Goal: Task Accomplishment & Management: Complete application form

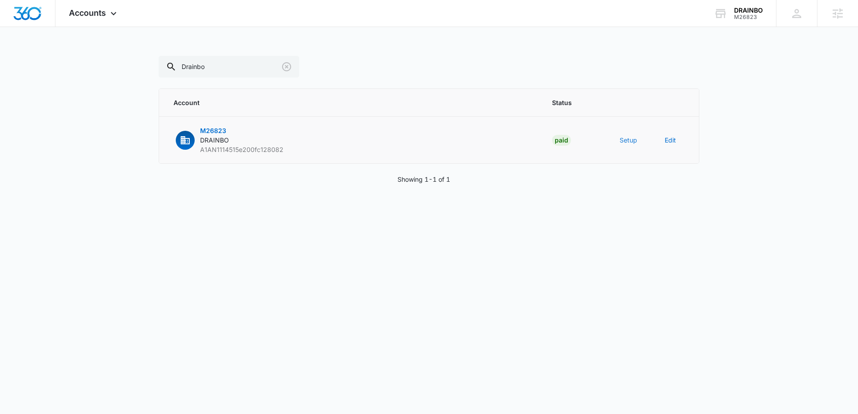
click at [624, 140] on button "Setup" at bounding box center [629, 139] width 18 height 9
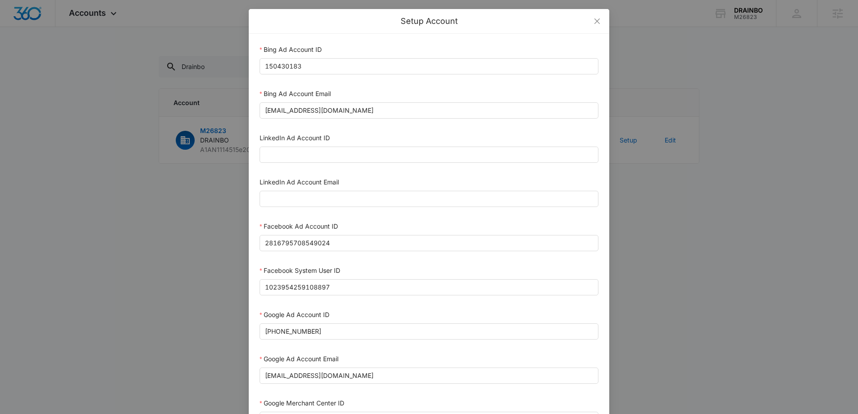
scroll to position [17, 0]
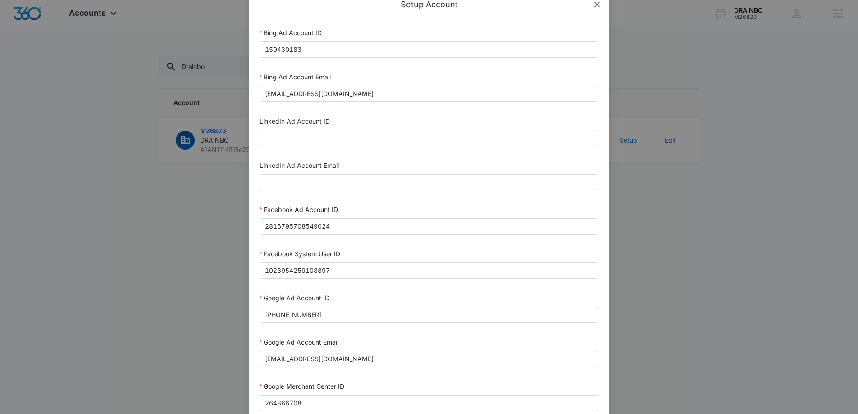
click at [598, 6] on icon "close" at bounding box center [596, 4] width 5 height 5
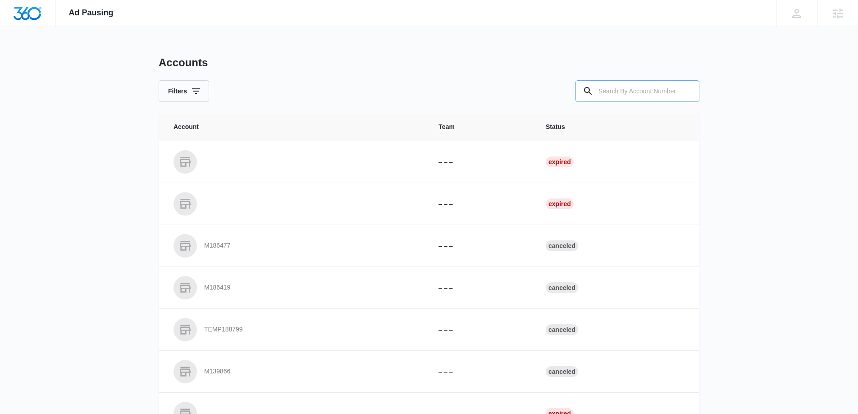
click at [647, 91] on input "text" at bounding box center [637, 91] width 124 height 22
click at [666, 94] on input "text" at bounding box center [637, 91] width 124 height 22
type input "M26823"
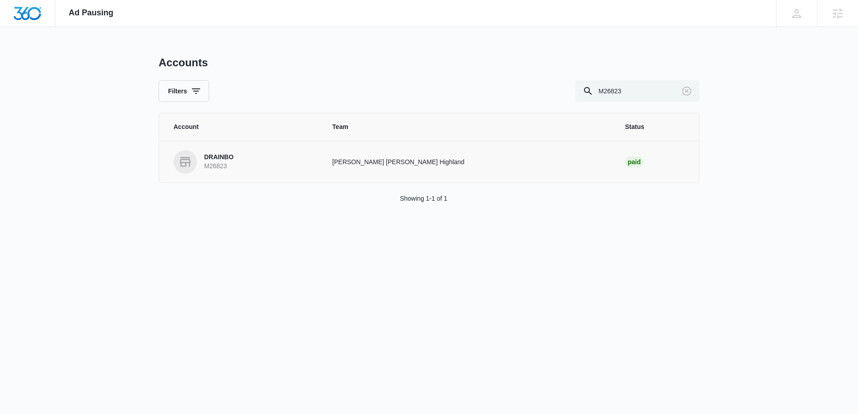
click at [261, 164] on link "DRAINBO M26823" at bounding box center [241, 161] width 137 height 23
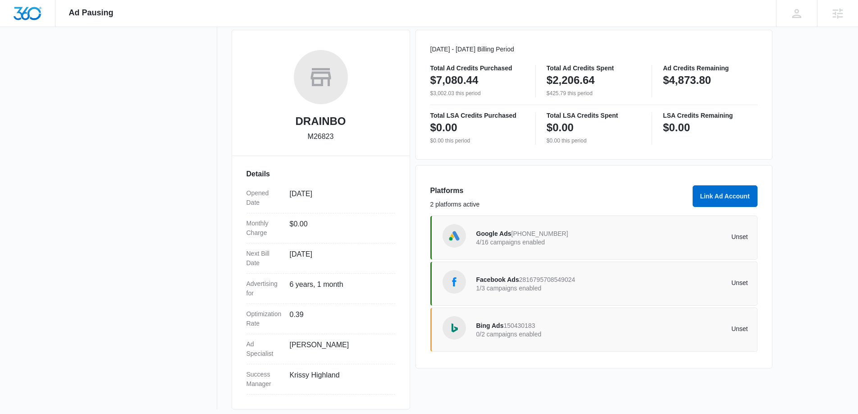
scroll to position [128, 0]
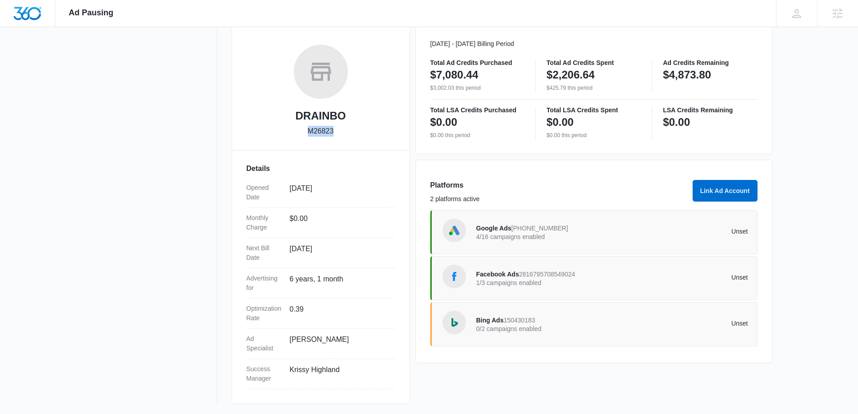
drag, startPoint x: 325, startPoint y: 129, endPoint x: 337, endPoint y: 131, distance: 11.9
click at [337, 131] on div "DRAINBO M26823" at bounding box center [320, 94] width 149 height 98
copy div "M26823"
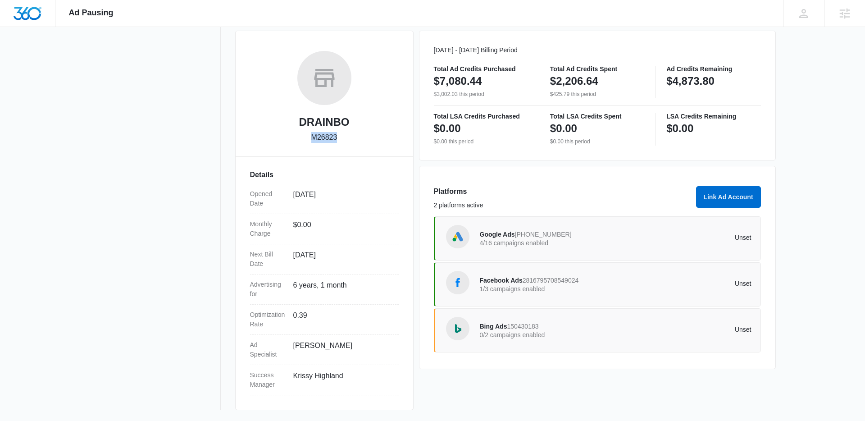
scroll to position [0, 0]
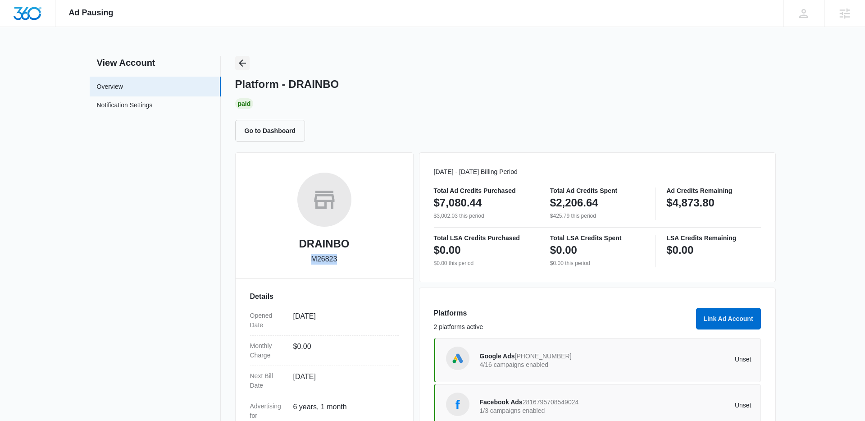
click at [243, 61] on icon "Back" at bounding box center [242, 63] width 11 height 11
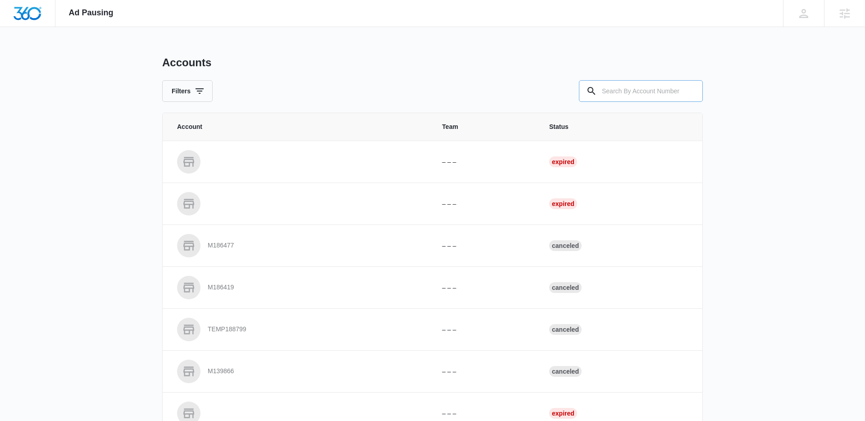
click at [666, 94] on input "text" at bounding box center [641, 91] width 124 height 22
paste input "M329722"
type input "M329722"
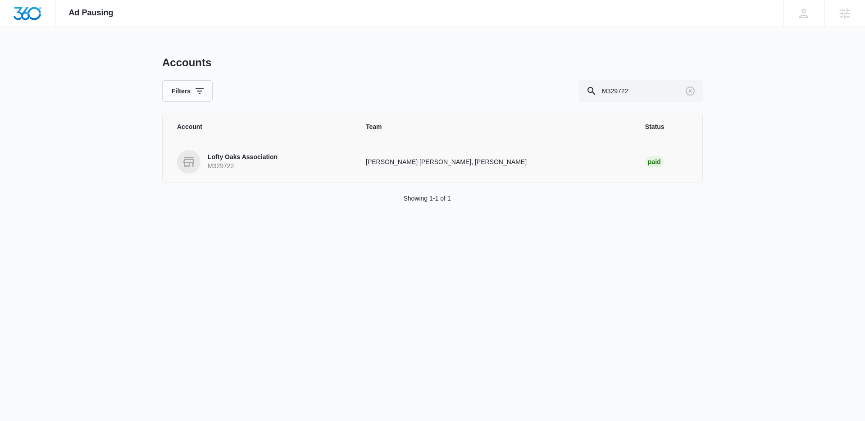
click at [294, 164] on link "Lofty Oaks Association M329722" at bounding box center [260, 161] width 167 height 23
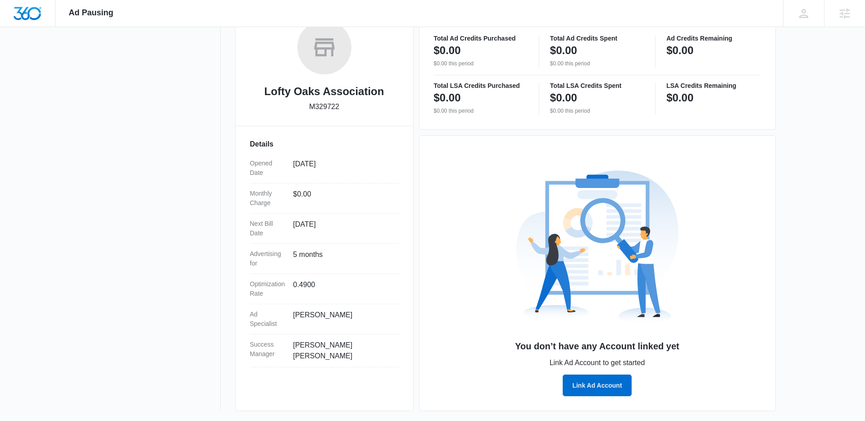
scroll to position [153, 0]
click at [597, 383] on button "Link Ad Account" at bounding box center [597, 385] width 68 height 22
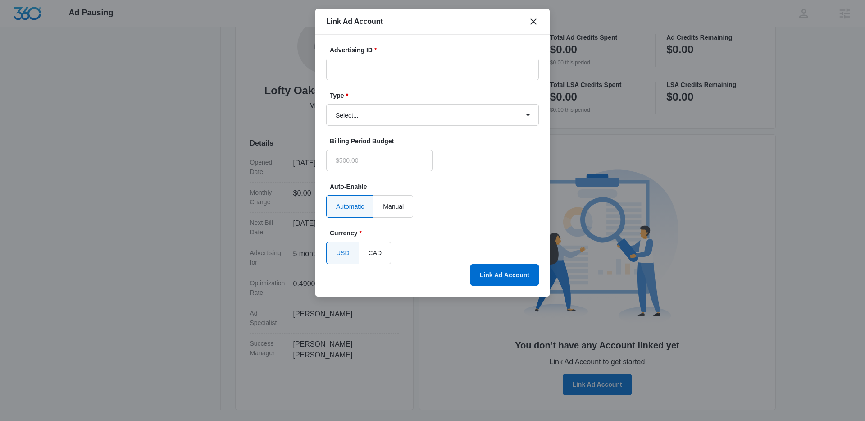
type input "$0.00"
click at [432, 68] on input "Advertising ID *" at bounding box center [432, 70] width 213 height 22
paste input "687090277759967"
drag, startPoint x: 350, startPoint y: 73, endPoint x: 444, endPoint y: 88, distance: 95.8
click at [350, 73] on input "687090277759967" at bounding box center [432, 70] width 213 height 22
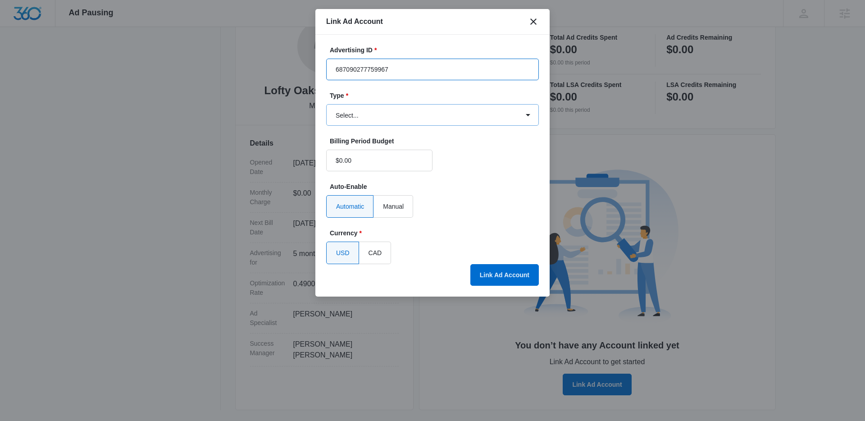
type input "687090277759967"
click at [434, 115] on select "Select... Bing Ads Facebook Ads Google Ads" at bounding box center [432, 115] width 213 height 22
select select "facebook"
click at [326, 104] on select "Select... Bing Ads Facebook Ads Google Ads" at bounding box center [432, 115] width 213 height 22
click at [510, 276] on button "Link Ad Account" at bounding box center [504, 275] width 68 height 22
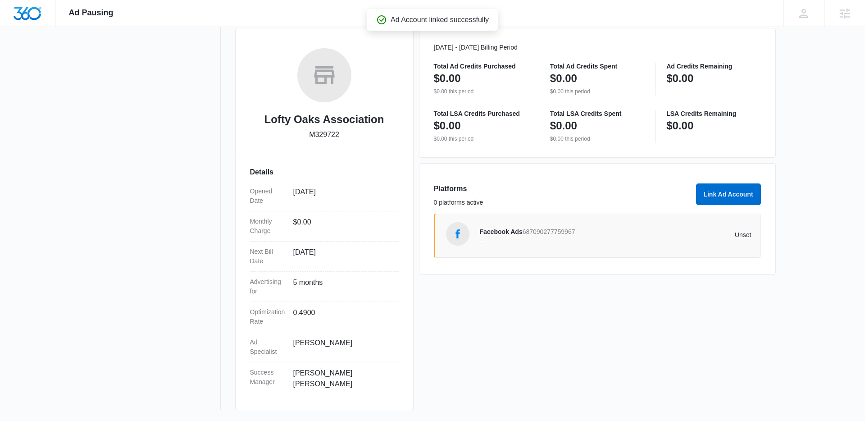
scroll to position [122, 0]
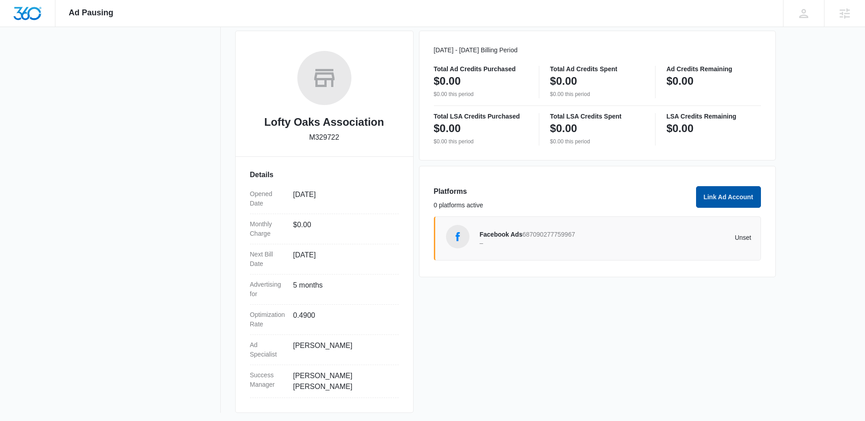
click at [710, 196] on button "Link Ad Account" at bounding box center [728, 197] width 65 height 22
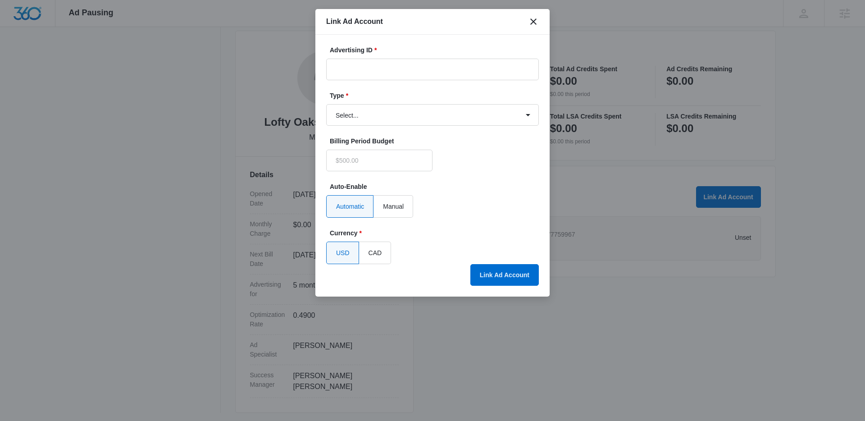
type input "$0.00"
click at [529, 21] on icon "close" at bounding box center [533, 21] width 11 height 11
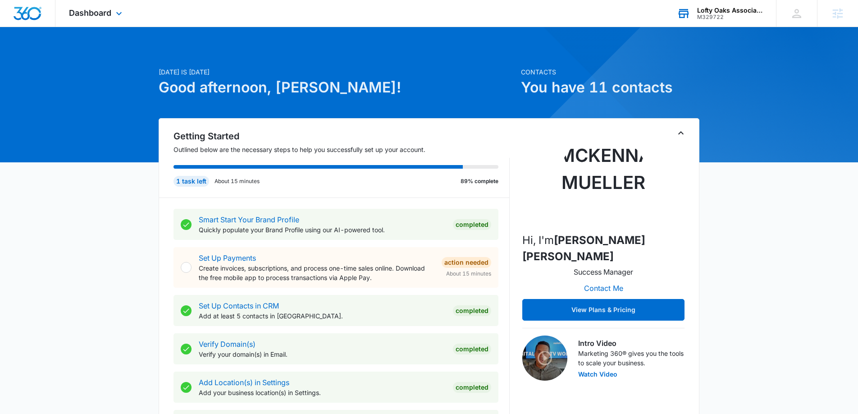
click at [736, 13] on div "Lofty Oaks Association" at bounding box center [730, 10] width 66 height 7
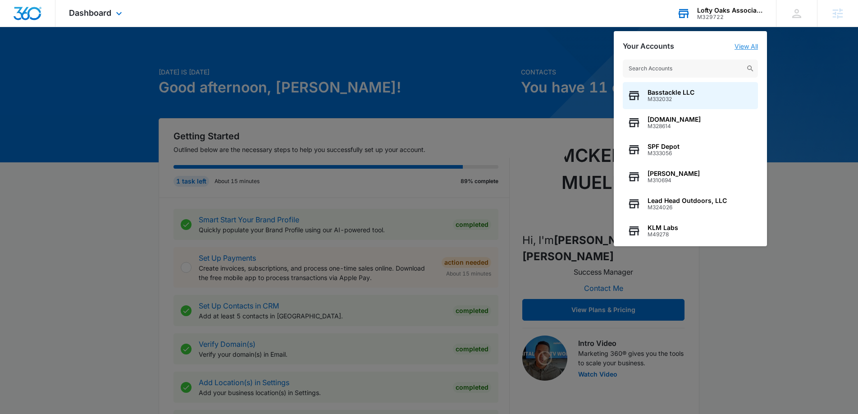
click at [748, 47] on link "View All" at bounding box center [745, 46] width 23 height 8
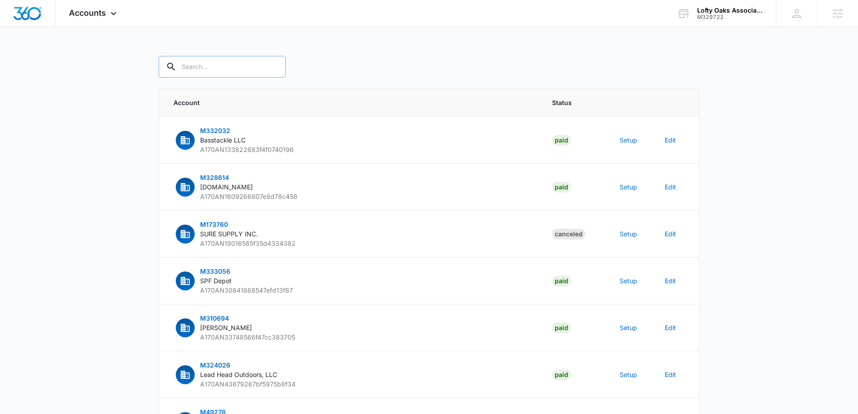
click at [214, 71] on input "text" at bounding box center [222, 67] width 127 height 22
click at [230, 64] on input "text" at bounding box center [222, 67] width 127 height 22
paste input "M329722"
type input "M329722"
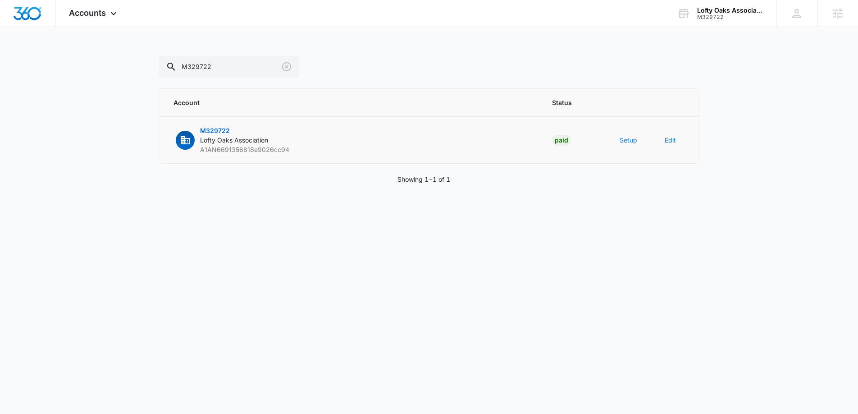
click at [624, 139] on button "Setup" at bounding box center [629, 139] width 18 height 9
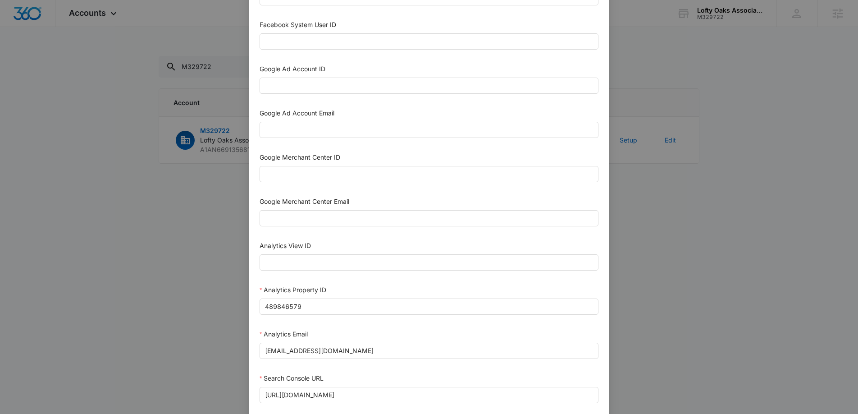
scroll to position [147, 0]
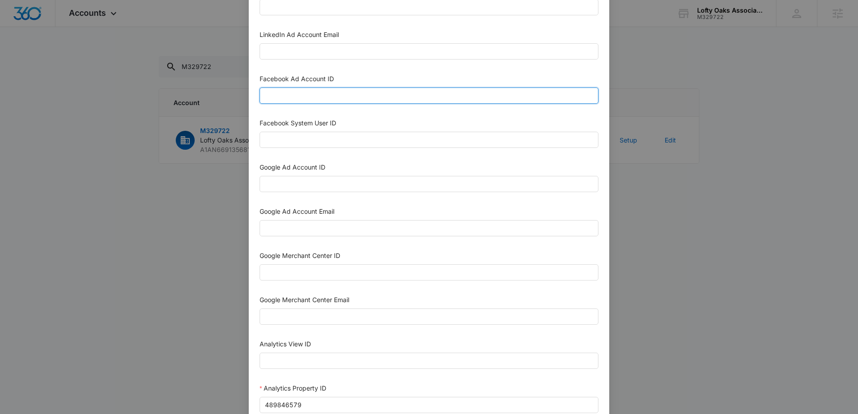
click at [295, 91] on input "Facebook Ad Account ID" at bounding box center [429, 95] width 339 height 16
paste input "687090277759967"
type input "687090277759967"
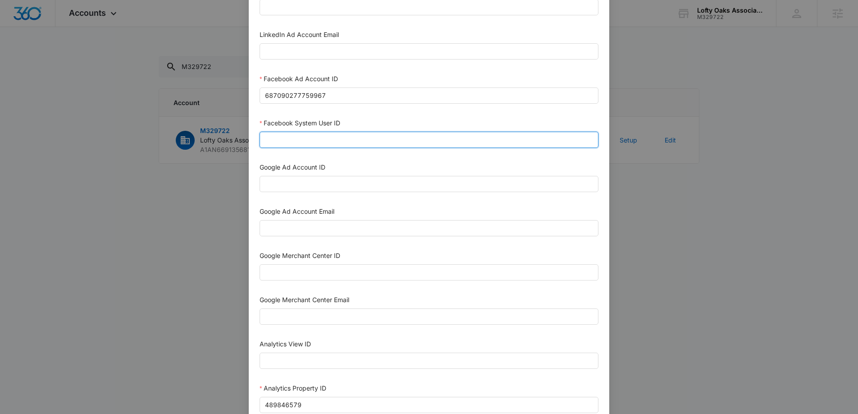
click at [321, 137] on input "Facebook System User ID" at bounding box center [429, 140] width 339 height 16
paste input "1023954259108897"
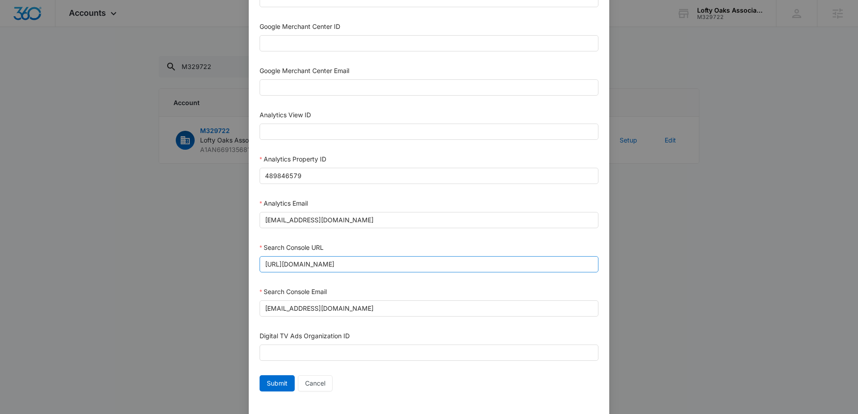
scroll to position [390, 0]
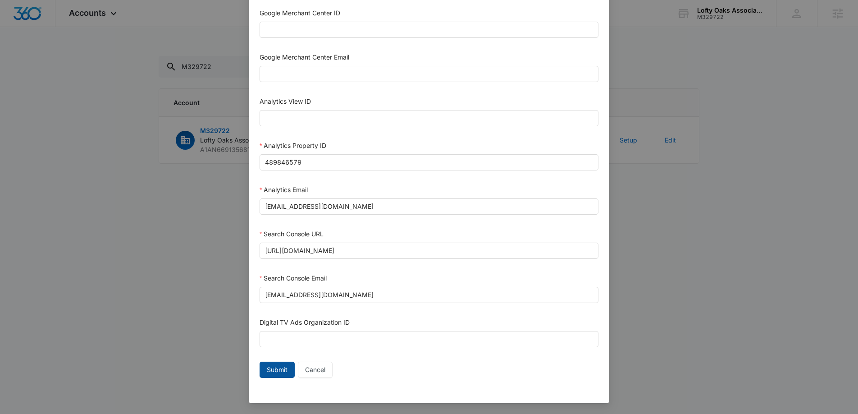
type input "1023954259108897"
click at [278, 365] on span "Submit" at bounding box center [277, 370] width 21 height 10
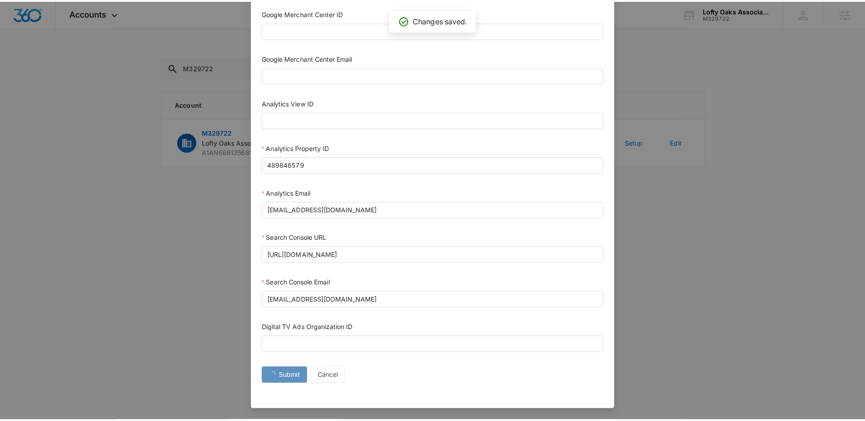
scroll to position [381, 0]
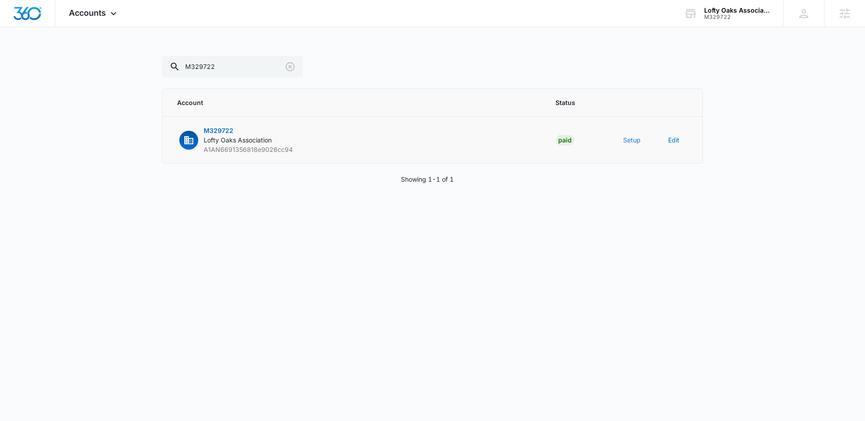
click at [631, 139] on button "Setup" at bounding box center [632, 139] width 18 height 9
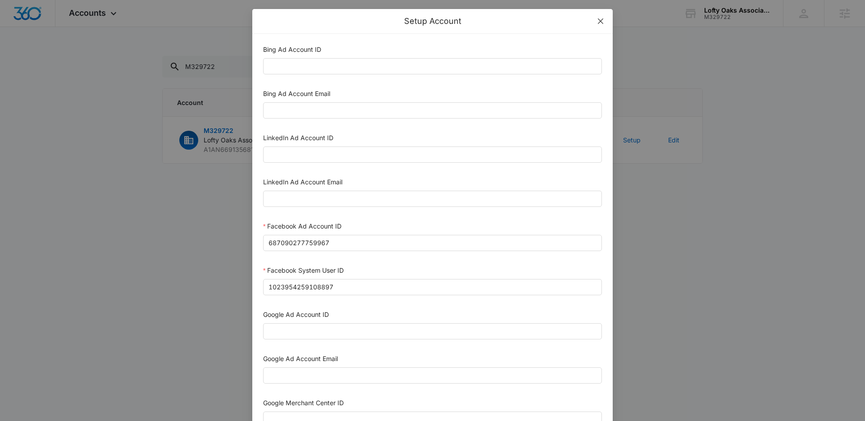
click at [603, 21] on icon "close" at bounding box center [600, 21] width 7 height 7
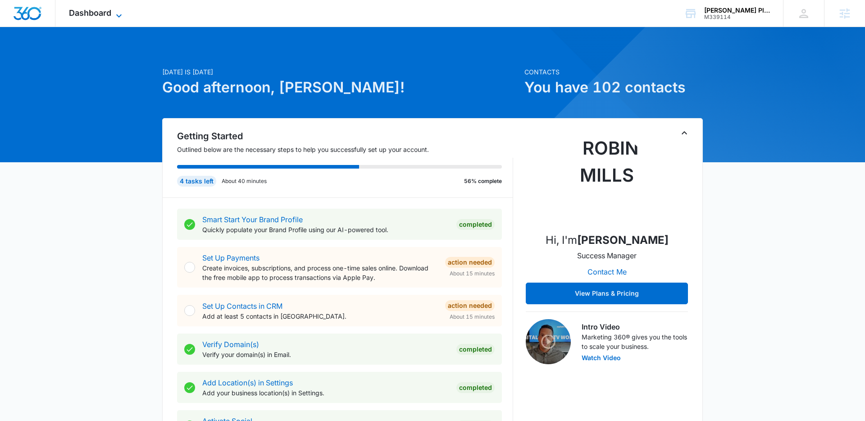
click at [106, 9] on span "Dashboard" at bounding box center [90, 12] width 42 height 9
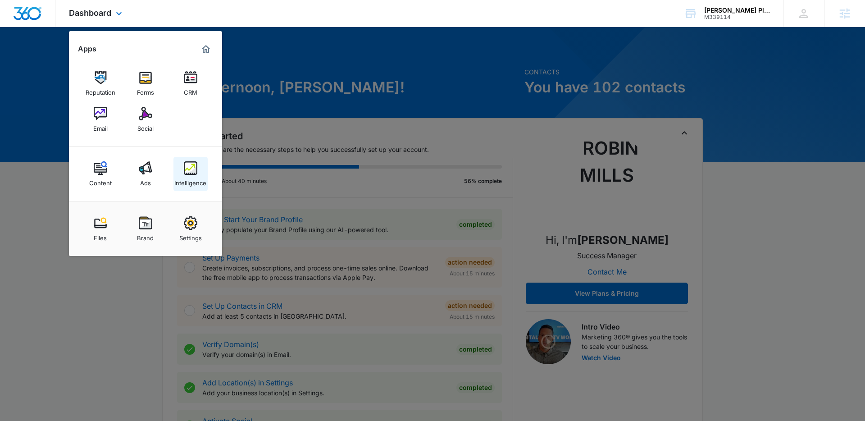
click at [191, 173] on img at bounding box center [191, 168] width 14 height 14
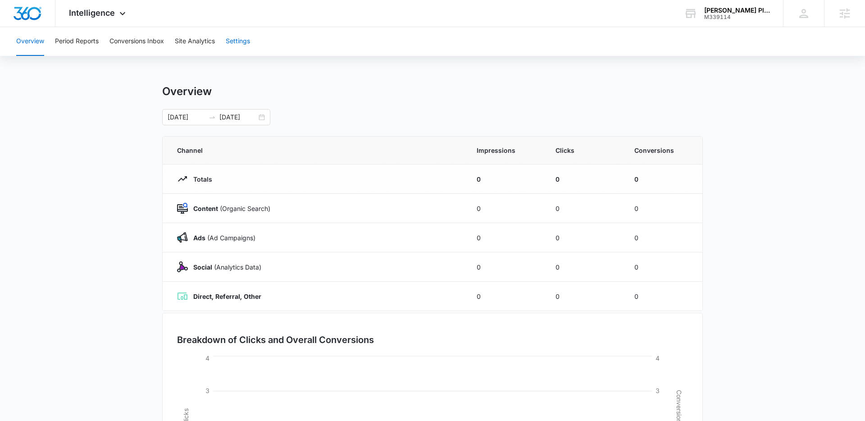
click at [229, 39] on button "Settings" at bounding box center [238, 41] width 24 height 29
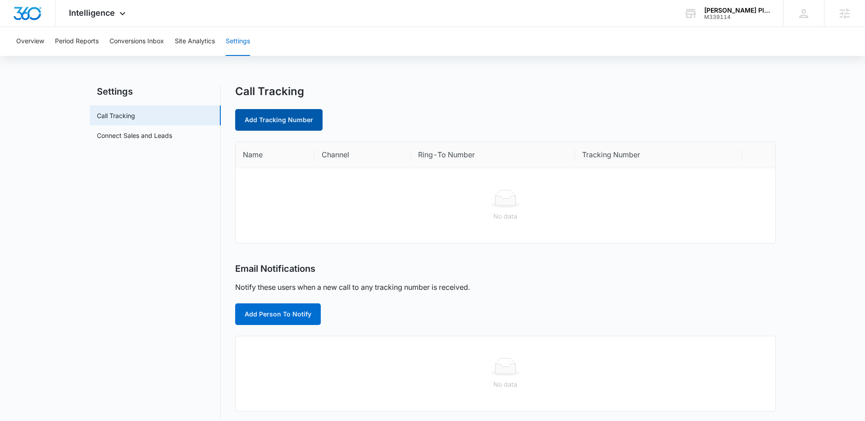
click at [296, 121] on link "Add Tracking Number" at bounding box center [278, 120] width 87 height 22
select select "by_area_code"
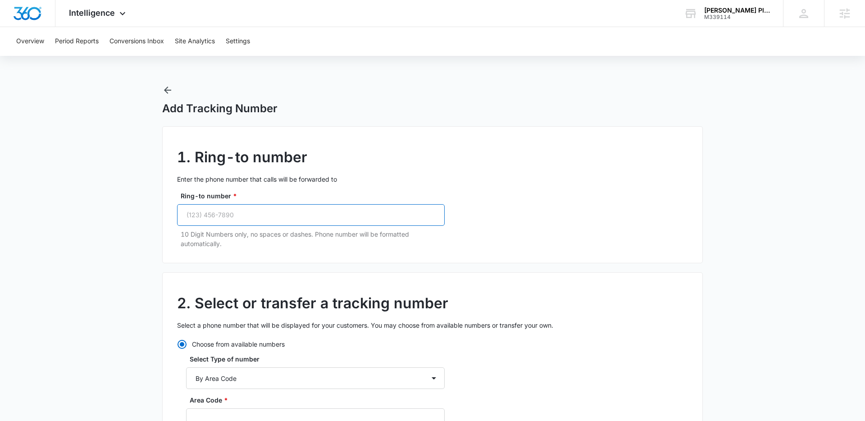
click at [365, 207] on input "Ring-to number *" at bounding box center [311, 215] width 268 height 22
paste input "(408) 620-6592"
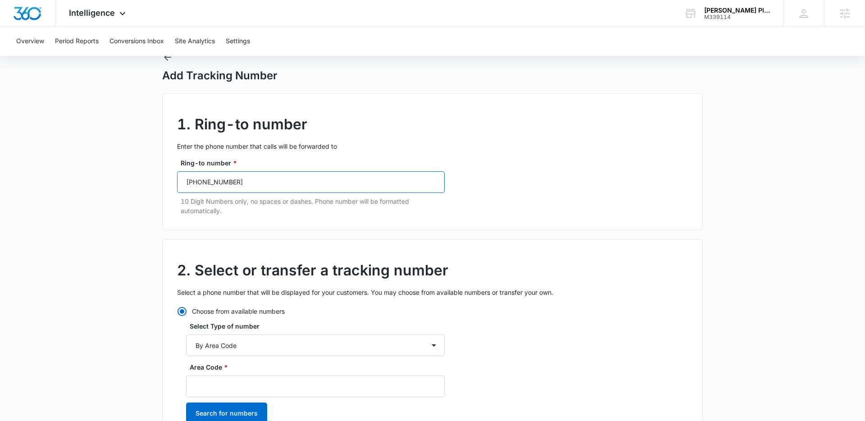
scroll to position [53, 0]
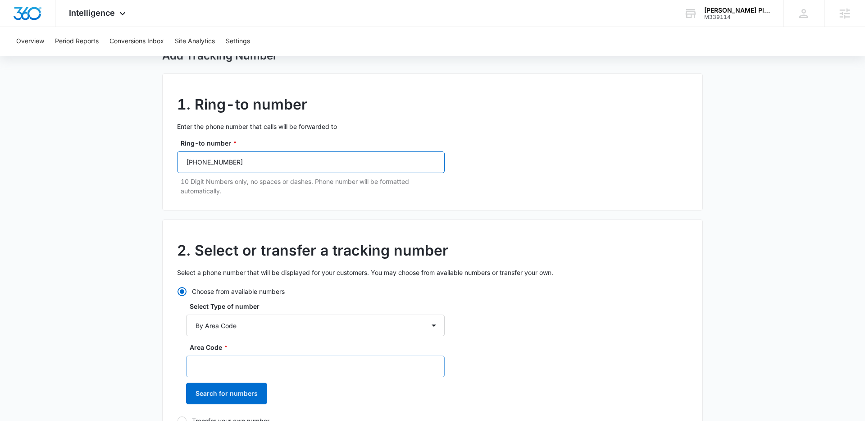
type input "(408) 620-6592"
click at [287, 360] on input "Area Code *" at bounding box center [315, 366] width 259 height 22
type input "408"
click at [216, 394] on button "Search for numbers" at bounding box center [226, 394] width 81 height 22
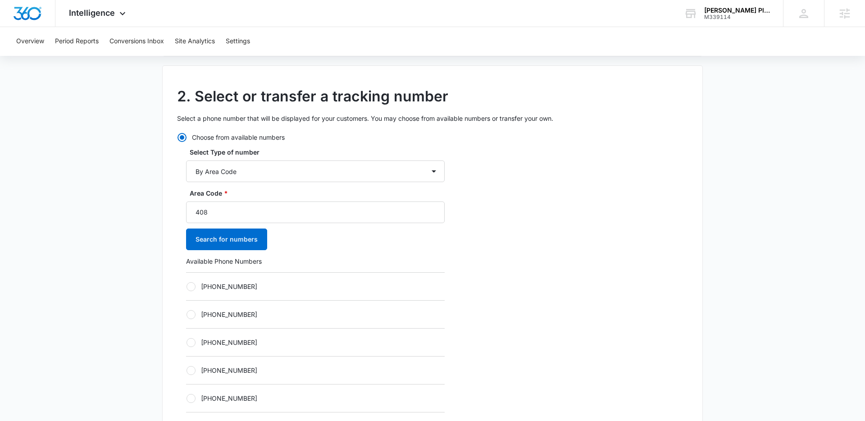
scroll to position [237, 0]
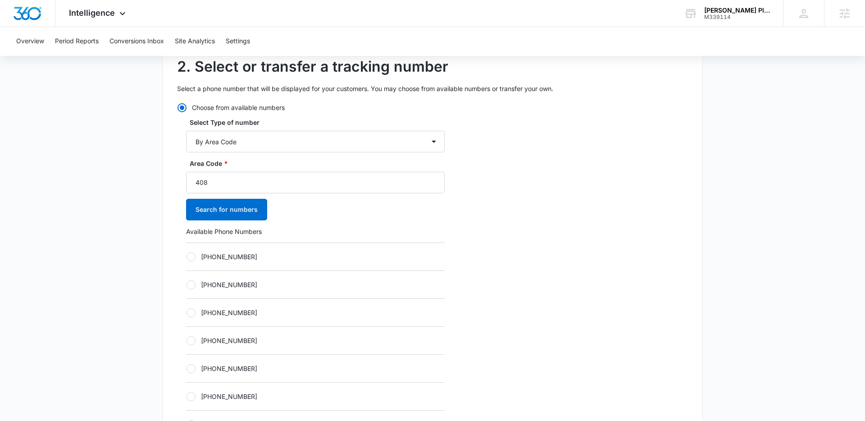
click at [195, 252] on label "+14083376014" at bounding box center [315, 256] width 259 height 9
click at [187, 256] on input "[PHONE_NUMBER]" at bounding box center [186, 256] width 0 height 0
radio input "true"
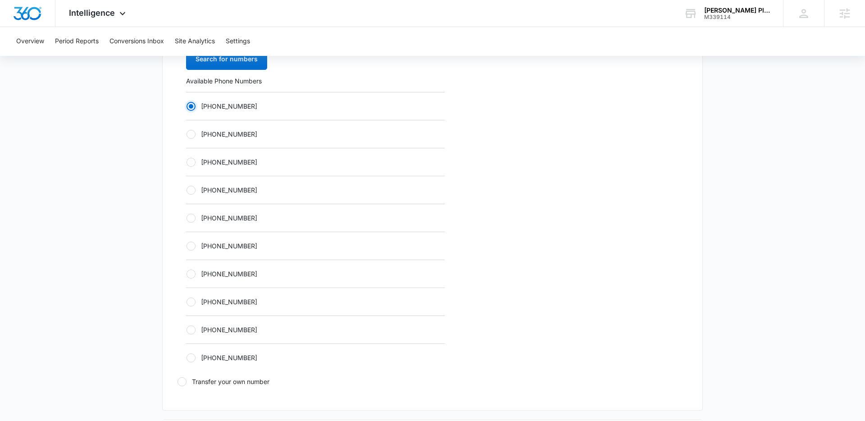
scroll to position [611, 0]
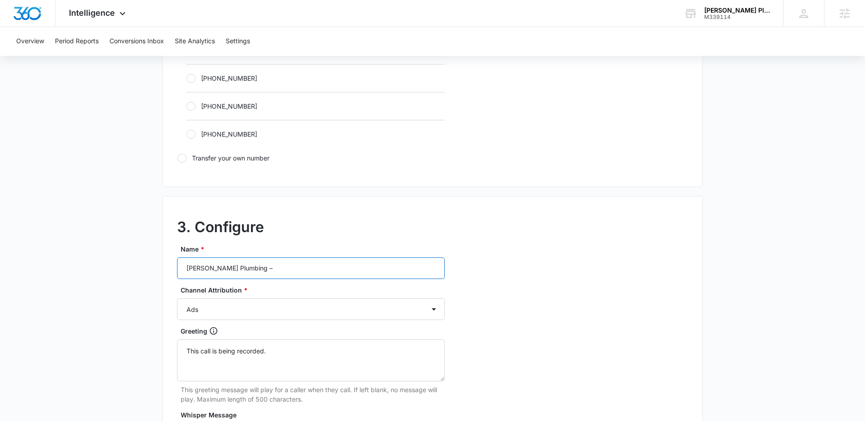
click at [264, 271] on input "Bailey Plumbing –" at bounding box center [311, 268] width 268 height 22
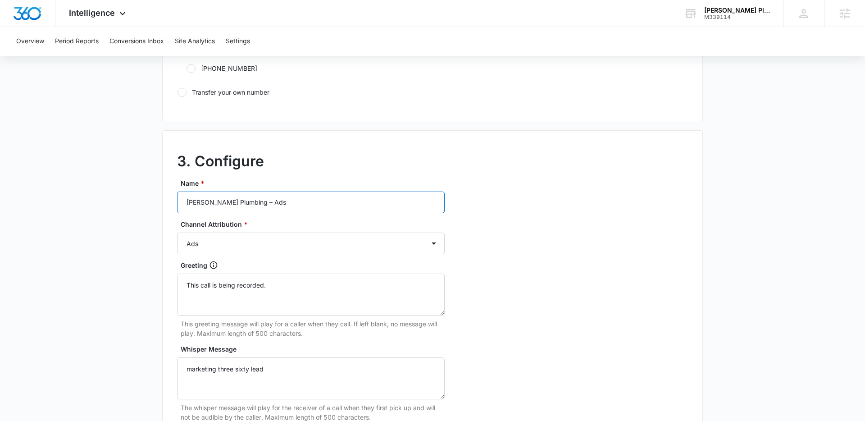
scroll to position [834, 0]
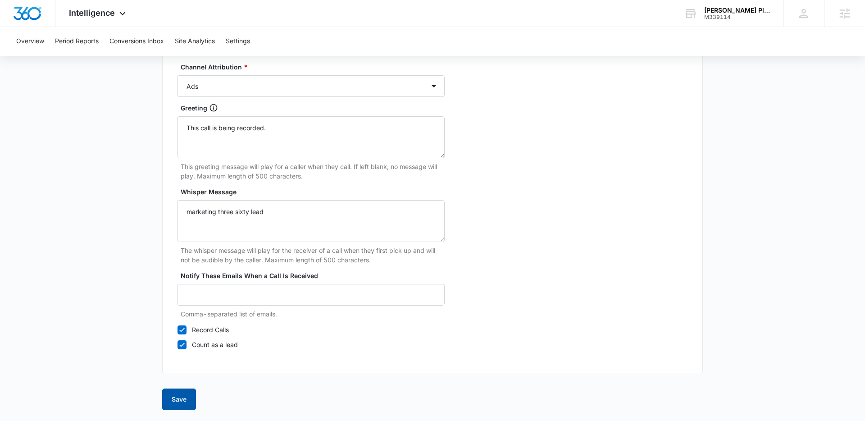
type input "[PERSON_NAME] Plumbing – Ads"
click at [179, 398] on button "Save" at bounding box center [179, 399] width 34 height 22
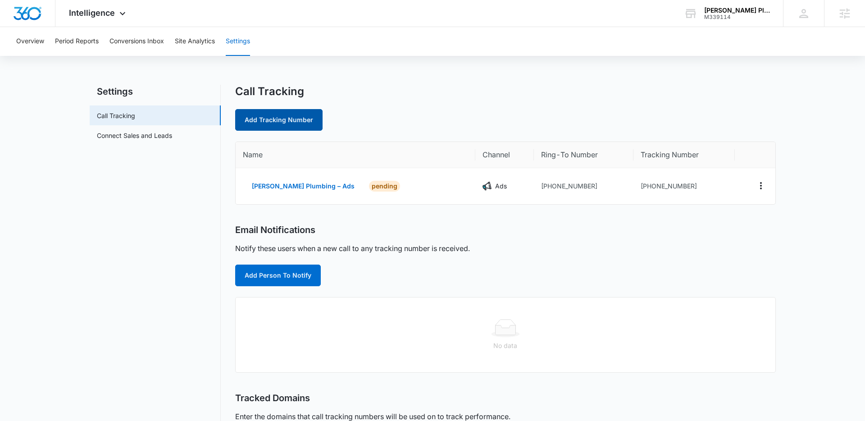
click at [279, 116] on link "Add Tracking Number" at bounding box center [278, 120] width 87 height 22
select select "by_area_code"
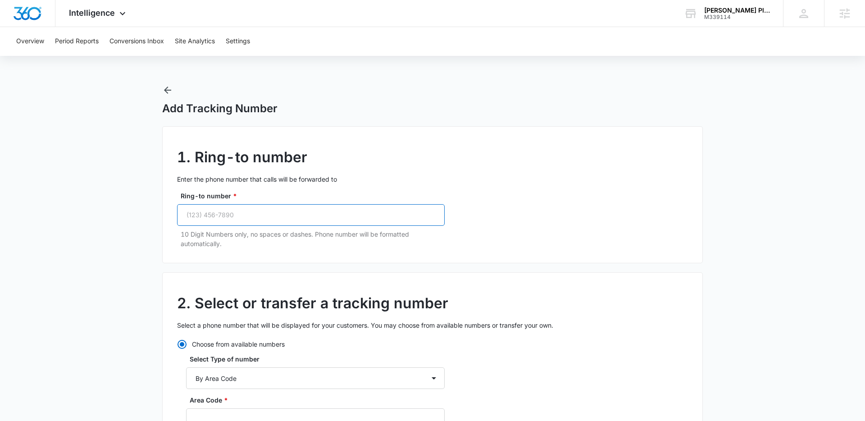
click at [310, 221] on input "Ring-to number *" at bounding box center [311, 215] width 268 height 22
paste input "(408) 620-6592"
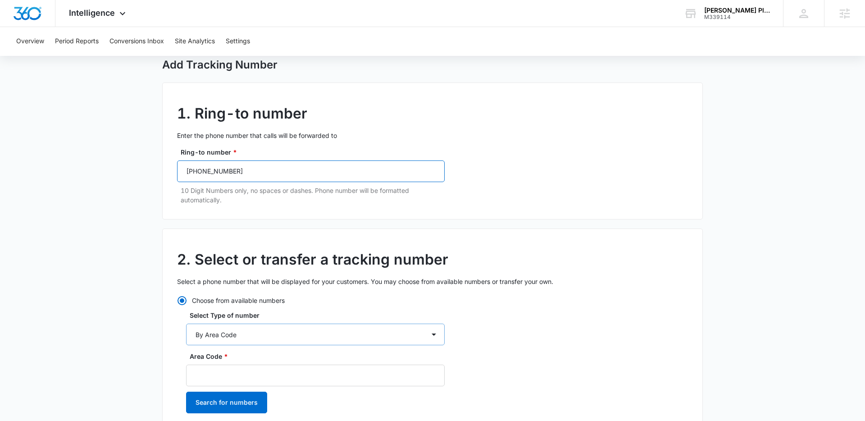
scroll to position [88, 0]
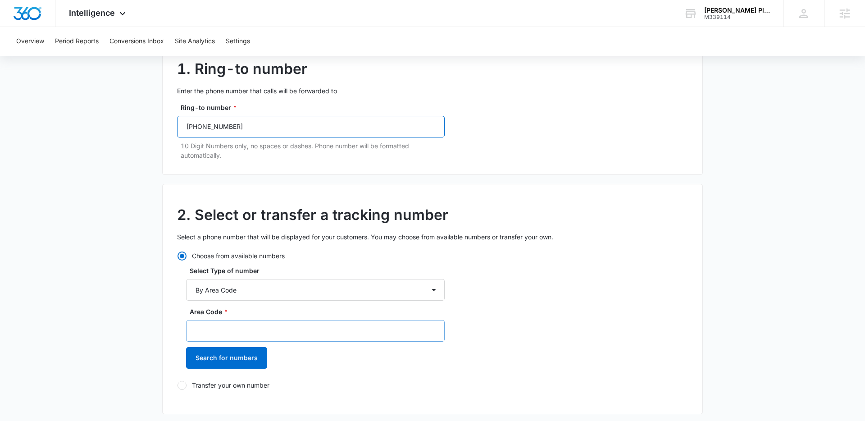
type input "(408) 620-6592"
click at [280, 337] on input "Area Code *" at bounding box center [315, 331] width 259 height 22
type input "408"
click at [243, 358] on button "Search for numbers" at bounding box center [226, 358] width 81 height 22
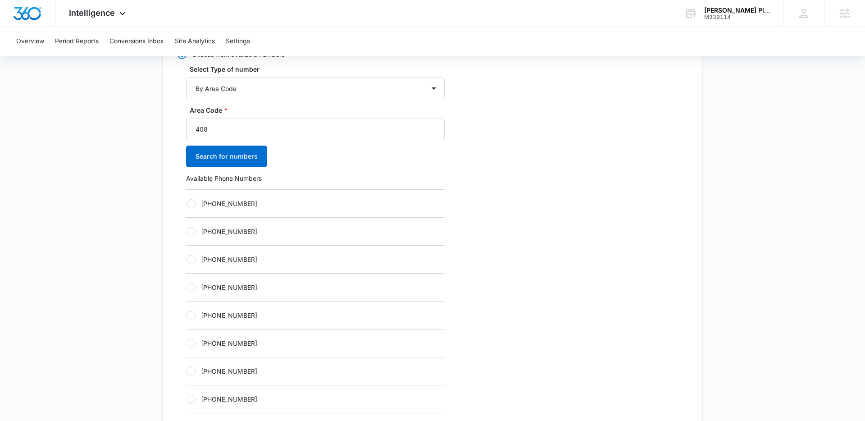
scroll to position [295, 0]
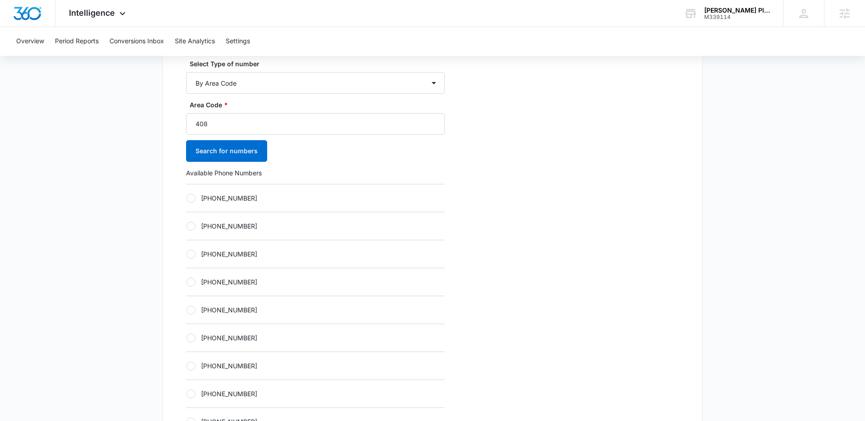
click at [193, 202] on label "+14083376015" at bounding box center [315, 197] width 259 height 9
click at [187, 198] on input "+14083376015" at bounding box center [186, 198] width 0 height 0
radio input "true"
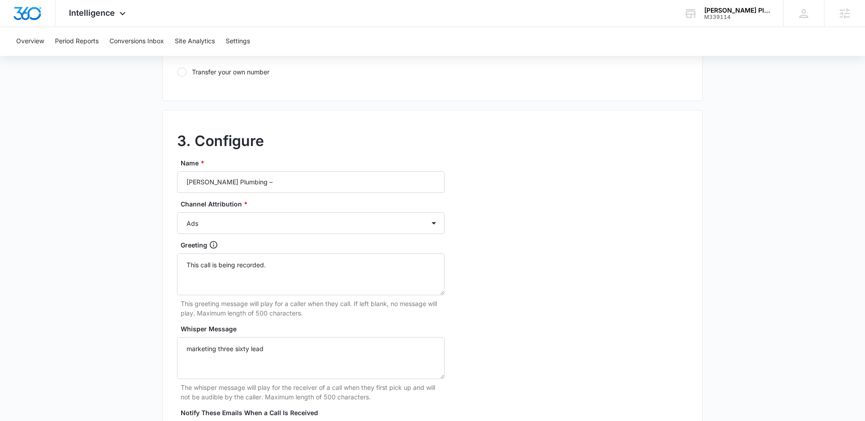
scroll to position [706, 0]
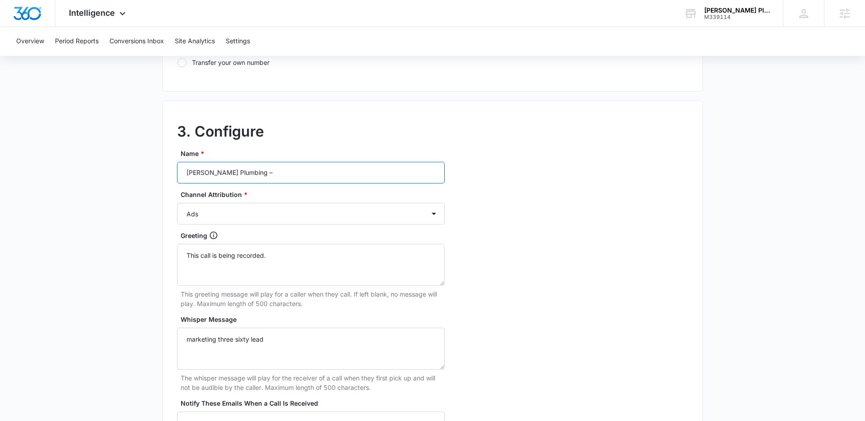
click at [267, 175] on input "Bailey Plumbing –" at bounding box center [311, 173] width 268 height 22
type input "Bailey Plumbing – Content"
click at [256, 216] on select "Ads Local Service Ads Content Social Other" at bounding box center [311, 214] width 268 height 22
select select "CONTENT"
click at [177, 203] on select "Ads Local Service Ads Content Social Other" at bounding box center [311, 214] width 268 height 22
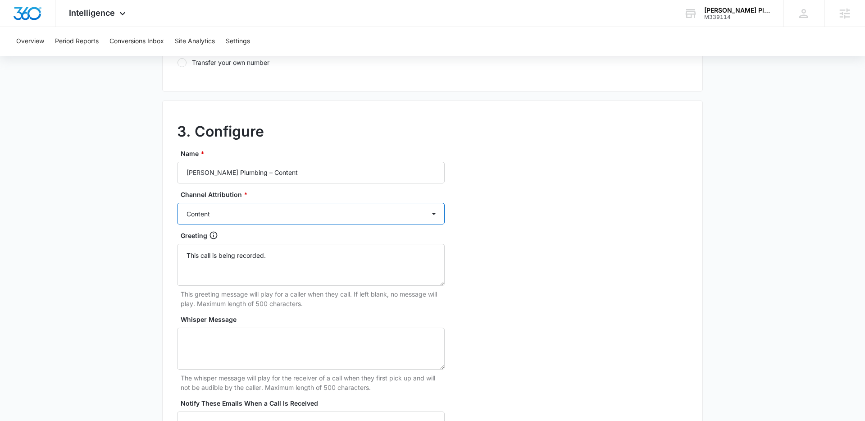
scroll to position [834, 0]
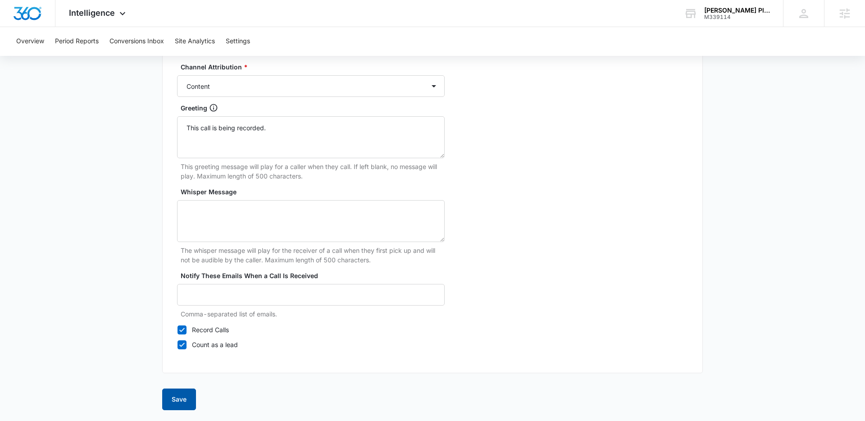
click at [177, 399] on button "Save" at bounding box center [179, 399] width 34 height 22
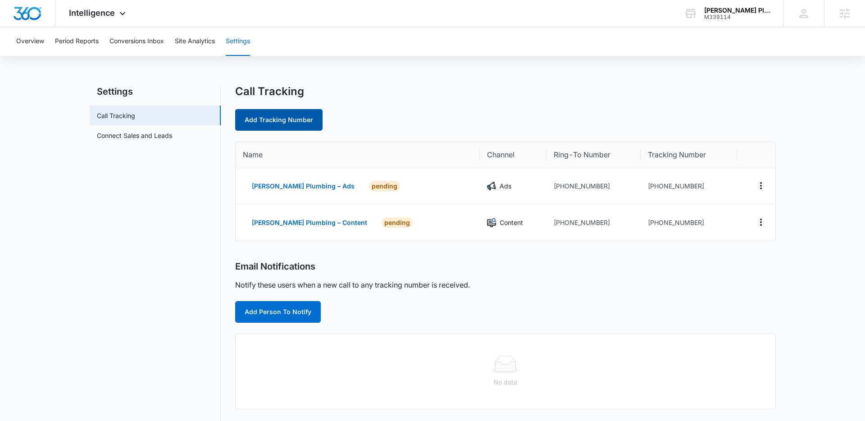
click at [281, 121] on link "Add Tracking Number" at bounding box center [278, 120] width 87 height 22
select select "by_area_code"
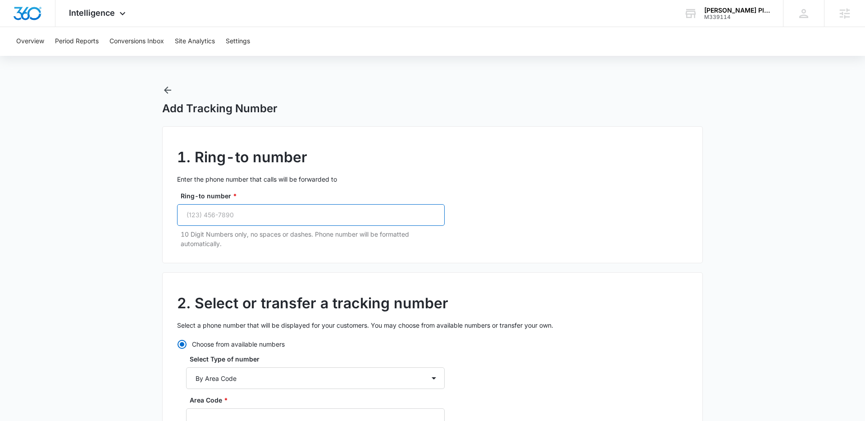
click at [250, 212] on input "Ring-to number *" at bounding box center [311, 215] width 268 height 22
paste input "(408) 620-6592"
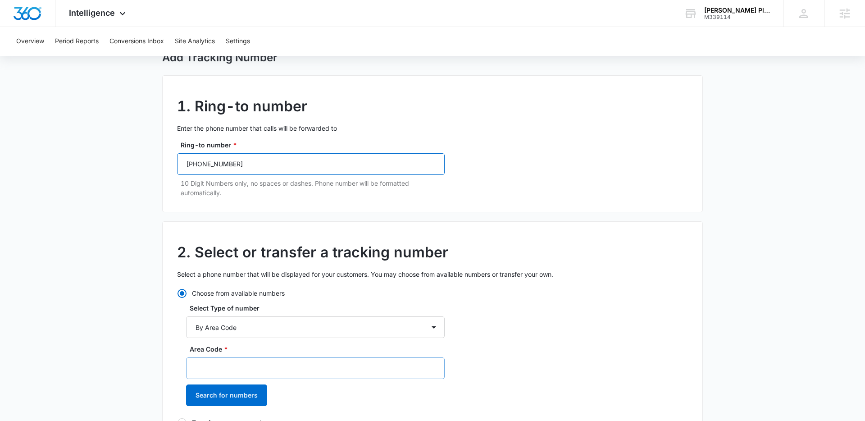
scroll to position [73, 0]
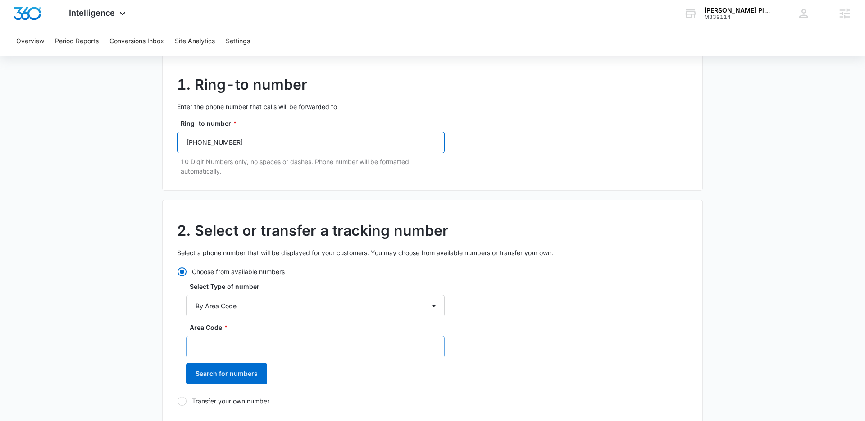
type input "(408) 620-6592"
click at [254, 342] on input "Area Code *" at bounding box center [315, 347] width 259 height 22
type input "408"
click at [241, 382] on button "Search for numbers" at bounding box center [226, 374] width 81 height 22
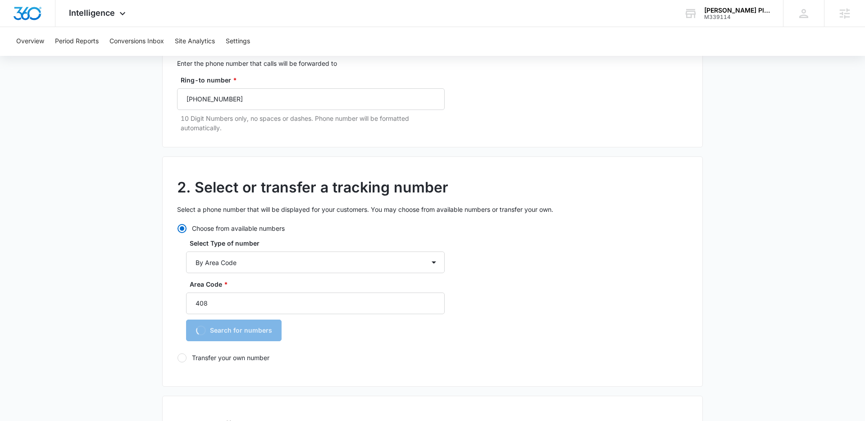
scroll to position [195, 0]
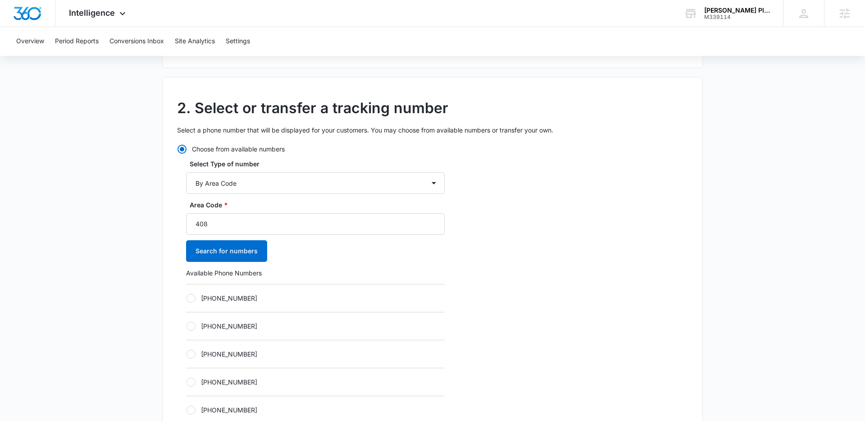
click at [190, 297] on div at bounding box center [191, 298] width 9 height 9
click at [187, 298] on input "+14083376068" at bounding box center [186, 298] width 0 height 0
radio input "true"
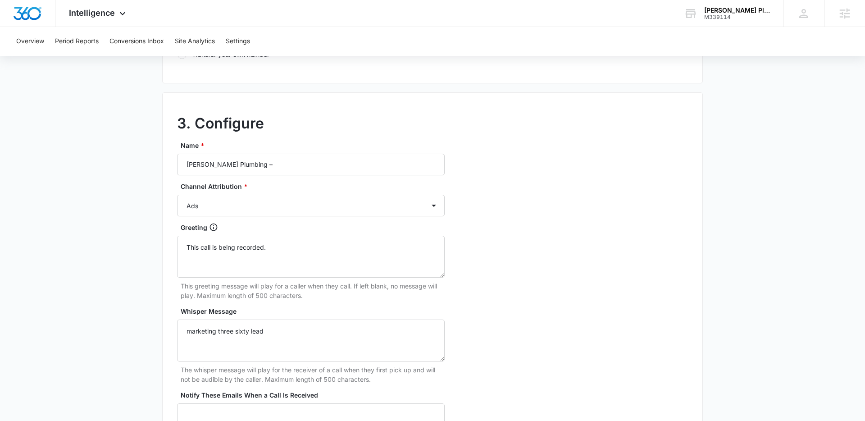
scroll to position [715, 0]
click at [263, 164] on input "Bailey Plumbing –" at bounding box center [311, 164] width 268 height 22
type input "[PERSON_NAME] Plumbing – Social"
click at [255, 210] on select "Ads Local Service Ads Content Social Other" at bounding box center [311, 205] width 268 height 22
select select "SOCIAL"
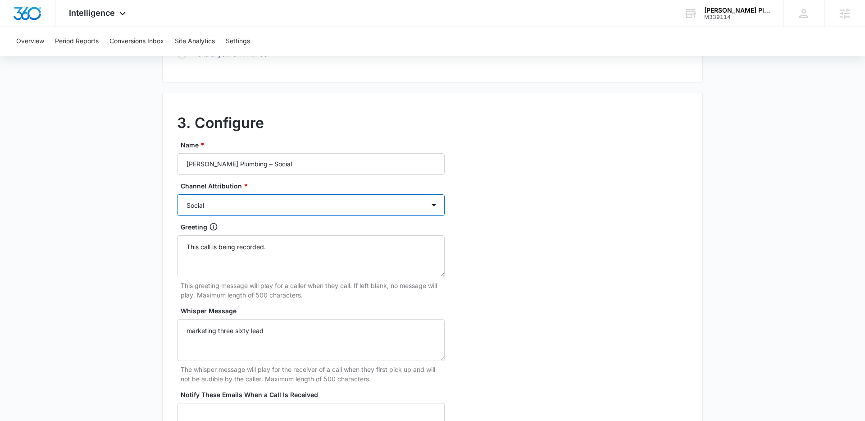
click at [177, 194] on select "Ads Local Service Ads Content Social Other" at bounding box center [311, 205] width 268 height 22
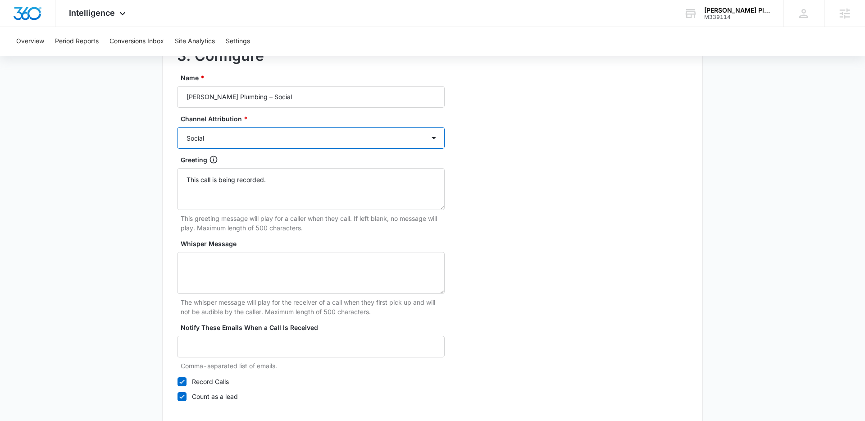
scroll to position [834, 0]
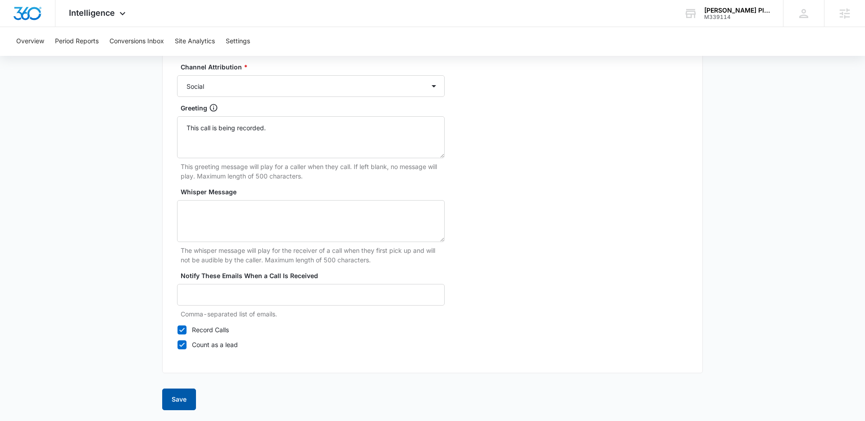
click at [179, 398] on button "Save" at bounding box center [179, 399] width 34 height 22
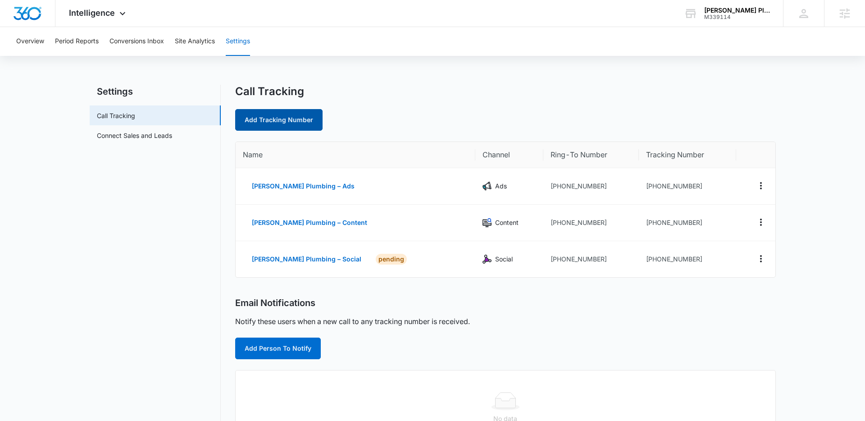
click at [276, 119] on link "Add Tracking Number" at bounding box center [278, 120] width 87 height 22
select select "by_area_code"
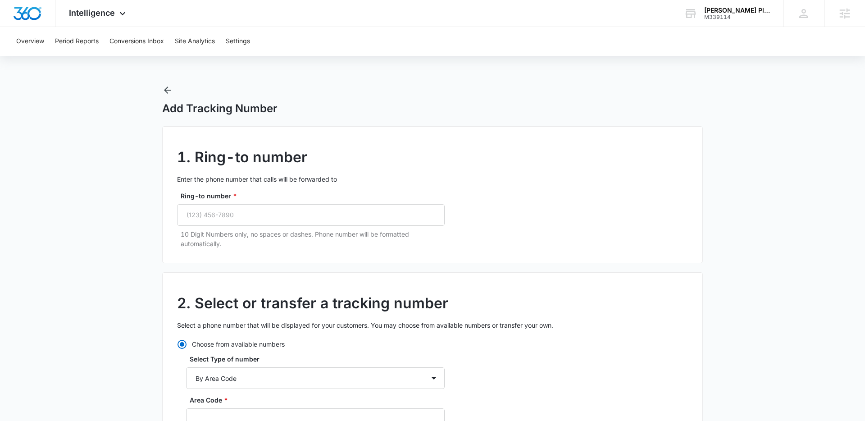
click at [225, 231] on p "10 Digit Numbers only, no spaces or dashes. Phone number will be formatted auto…" at bounding box center [313, 238] width 264 height 19
click at [230, 215] on input "Ring-to number *" at bounding box center [311, 215] width 268 height 22
paste input "(408) 620-6592"
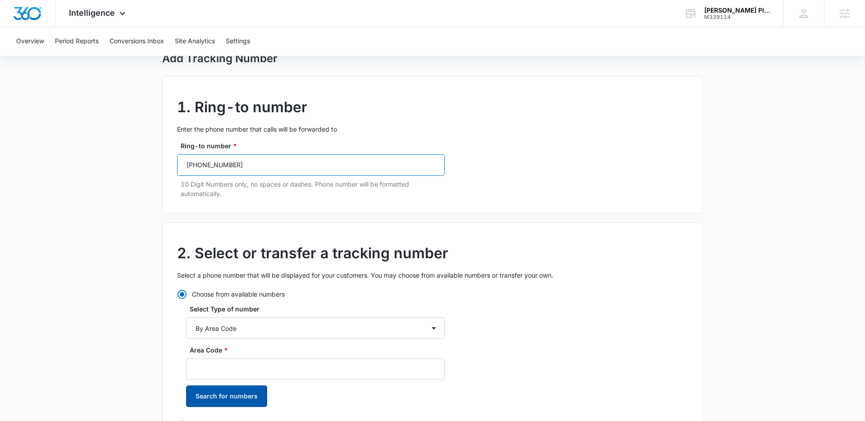
scroll to position [118, 0]
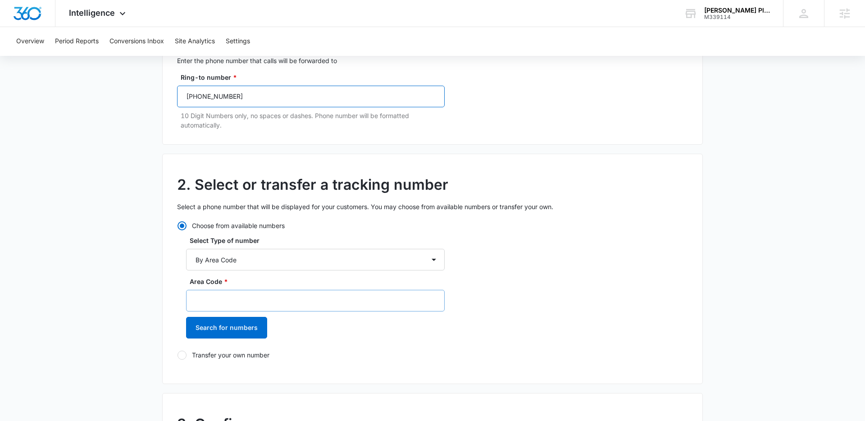
type input "(408) 620-6592"
click at [255, 307] on input "Area Code *" at bounding box center [315, 301] width 259 height 22
type input "408"
click at [213, 322] on button "Search for numbers" at bounding box center [226, 328] width 81 height 22
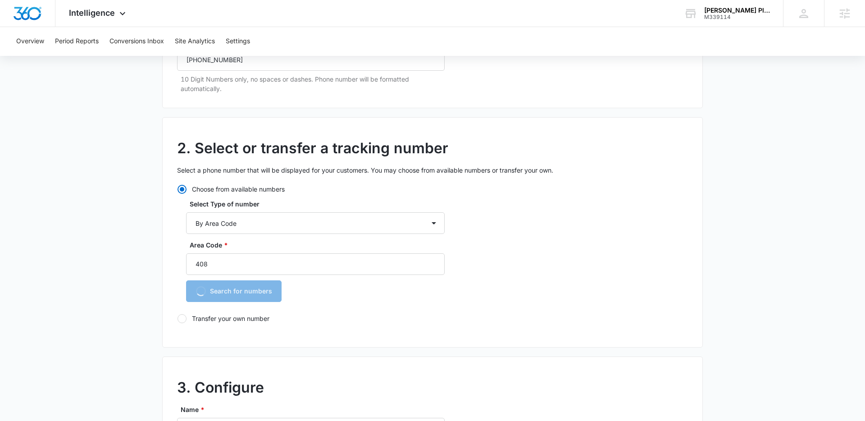
scroll to position [194, 0]
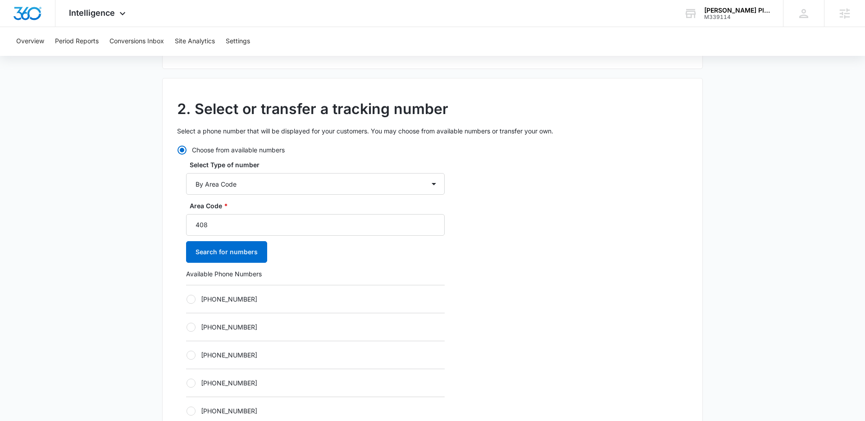
click at [193, 299] on div at bounding box center [191, 299] width 9 height 9
click at [187, 299] on input "+14083376074" at bounding box center [186, 299] width 0 height 0
radio input "true"
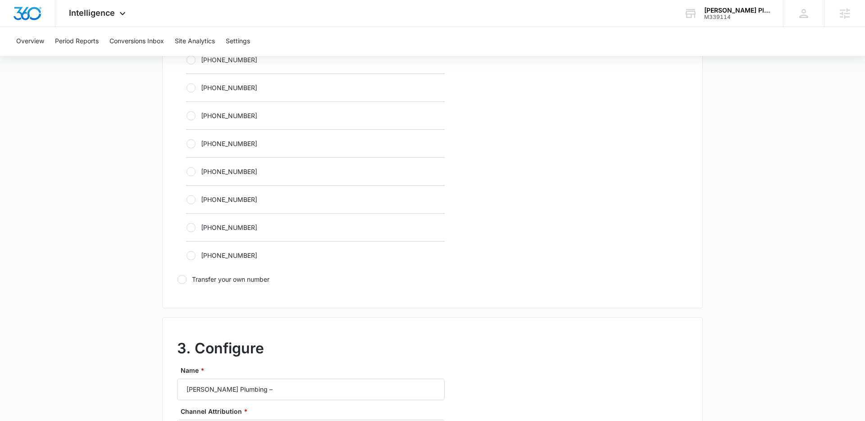
scroll to position [637, 0]
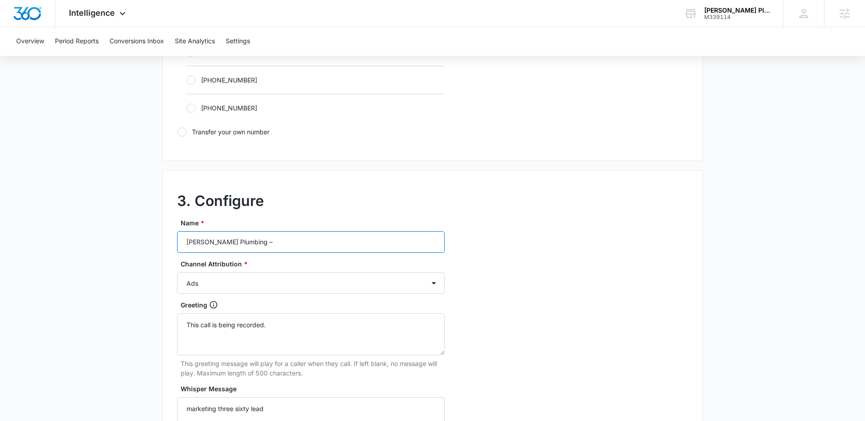
click at [247, 241] on input "Bailey Plumbing –" at bounding box center [311, 242] width 268 height 22
type input "Bailey Plumbing – Other"
click at [268, 288] on select "Ads Local Service Ads Content Social Other" at bounding box center [311, 283] width 268 height 22
select select "OTHER"
click at [177, 272] on select "Ads Local Service Ads Content Social Other" at bounding box center [311, 283] width 268 height 22
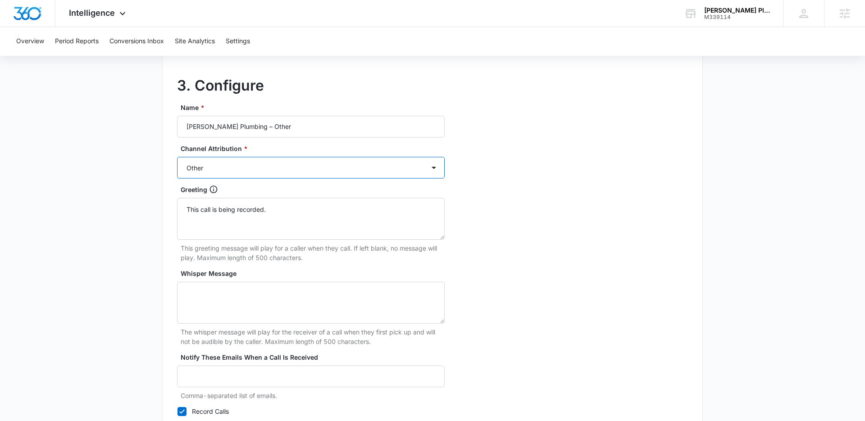
scroll to position [834, 0]
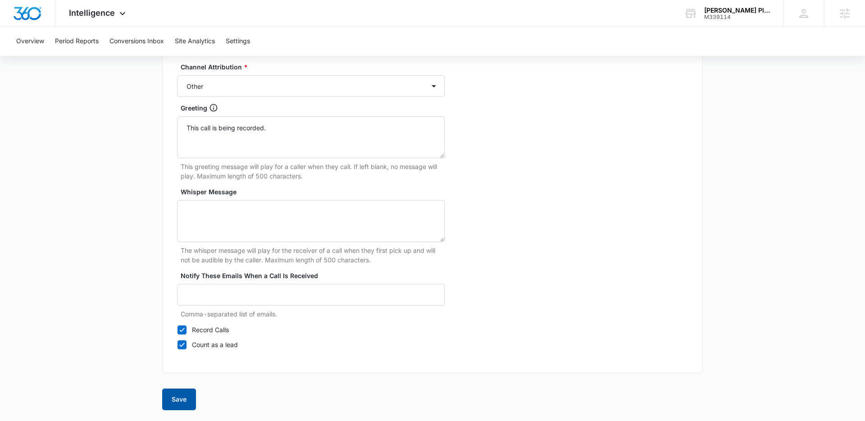
click at [182, 393] on button "Save" at bounding box center [179, 399] width 34 height 22
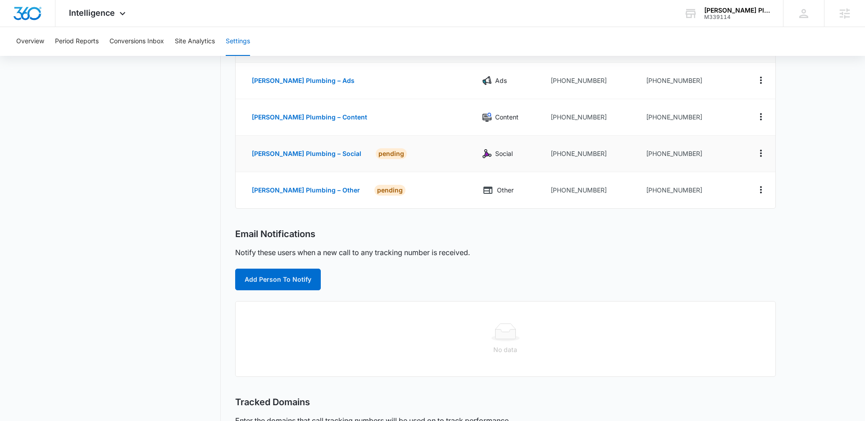
scroll to position [127, 0]
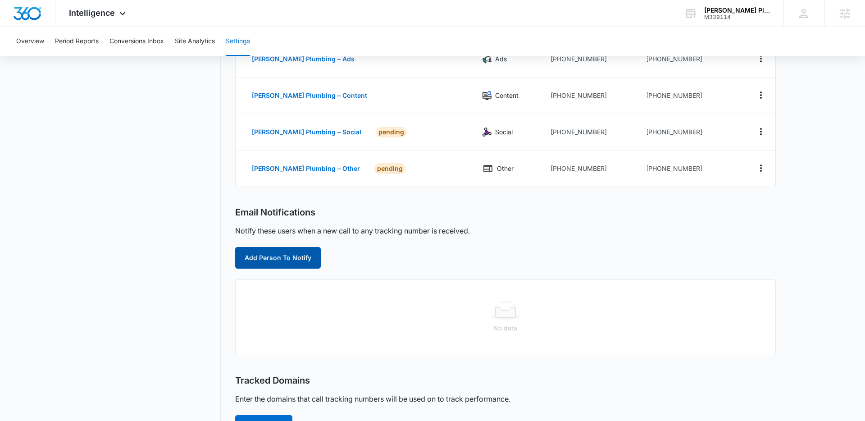
click at [267, 257] on button "Add Person To Notify" at bounding box center [278, 258] width 86 height 22
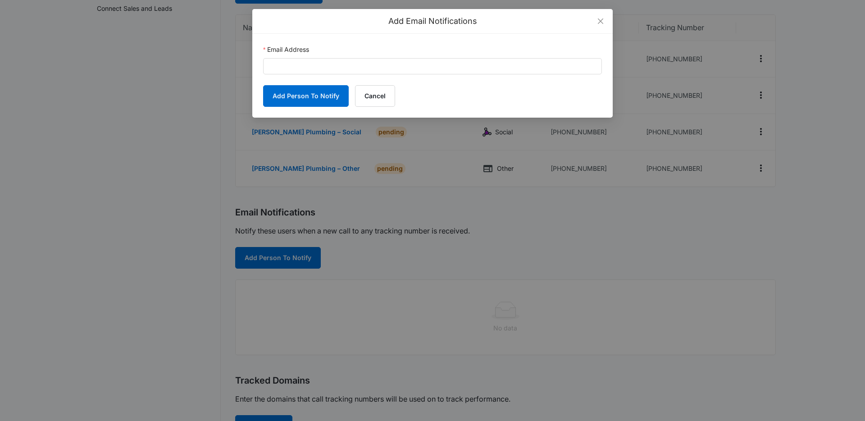
click at [321, 76] on form "Email Address Add Person To Notify Cancel" at bounding box center [432, 76] width 339 height 62
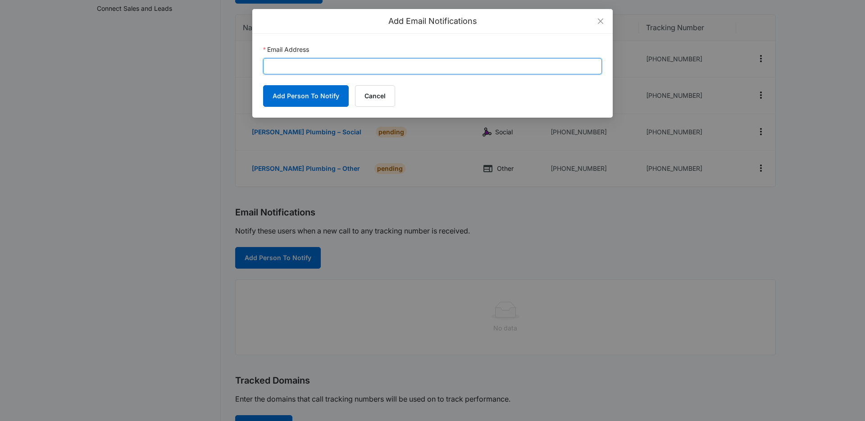
click at [320, 68] on input "Email Address" at bounding box center [432, 66] width 339 height 16
paste input "baileyplumbinginc@gmail.com"
type input "baileyplumbinginc@gmail.com"
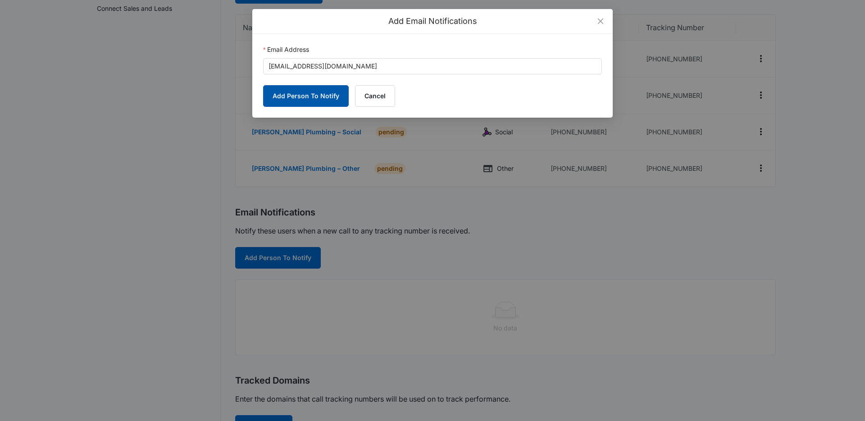
click at [309, 98] on button "Add Person To Notify" at bounding box center [306, 96] width 86 height 22
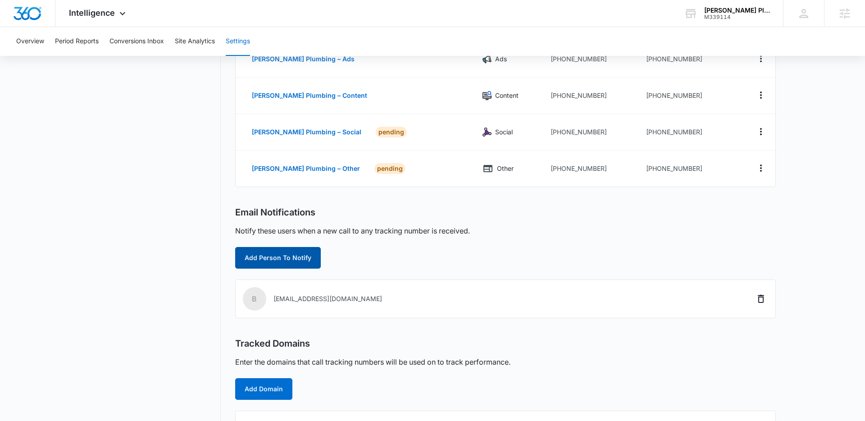
click at [269, 258] on button "Add Person To Notify" at bounding box center [278, 258] width 86 height 22
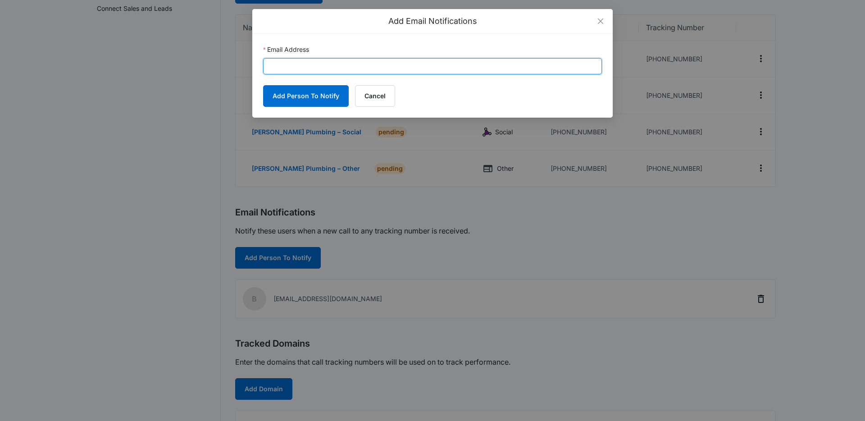
click at [307, 59] on input "Email Address" at bounding box center [432, 66] width 339 height 16
paste input "robin.mills@madwire.com"
type input "robin.mills@madwire.com"
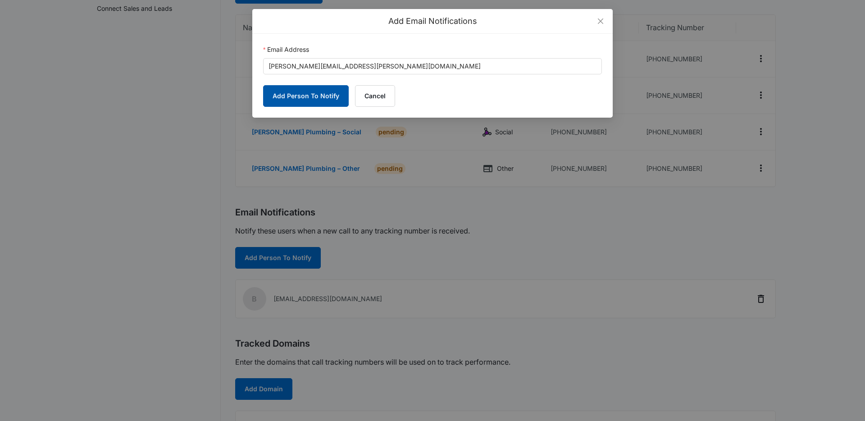
click at [299, 96] on button "Add Person To Notify" at bounding box center [306, 96] width 86 height 22
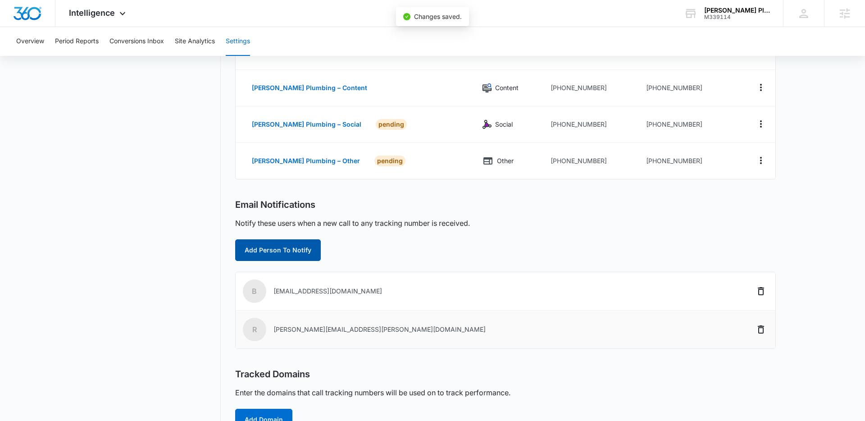
scroll to position [241, 0]
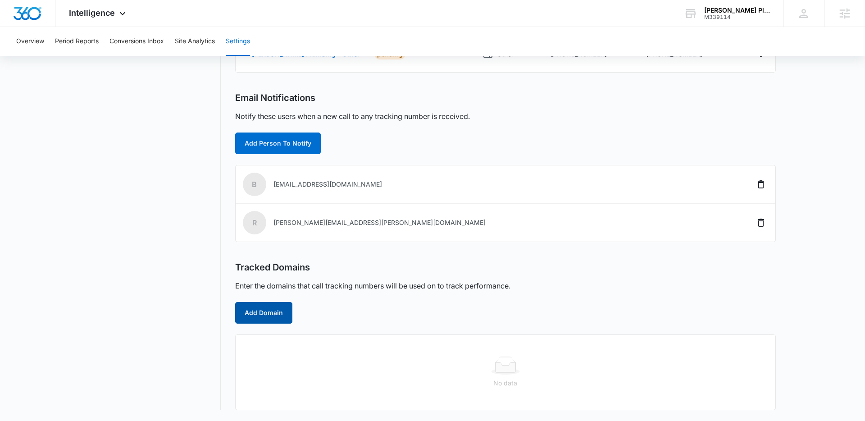
click at [277, 311] on button "Add Domain" at bounding box center [263, 313] width 57 height 22
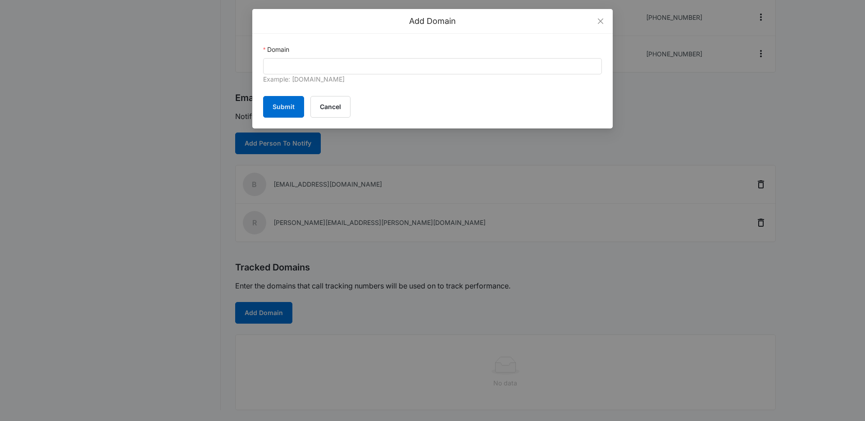
click at [308, 78] on div "Example: marketing360.com" at bounding box center [432, 79] width 339 height 11
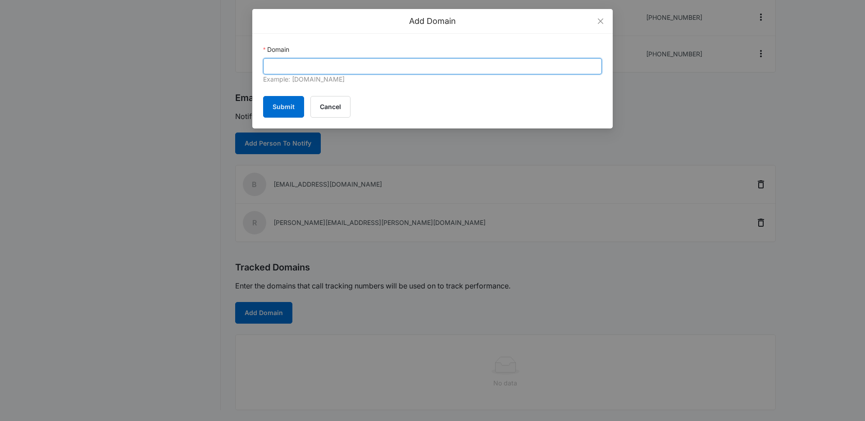
click at [301, 71] on input "Domain" at bounding box center [432, 66] width 339 height 16
paste input "https://baileyplumbinginc.com/"
drag, startPoint x: 290, startPoint y: 67, endPoint x: 252, endPoint y: 66, distance: 37.4
click at [251, 66] on div "Add Domain Domain https://baileyplumbinginc.com Example: marketing360.com Submi…" at bounding box center [432, 210] width 865 height 421
type input "baileyplumbinginc.com"
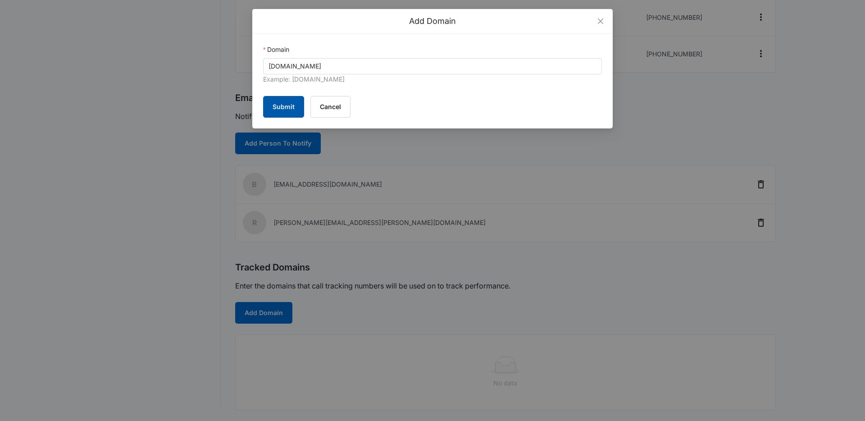
click at [279, 105] on button "Submit" at bounding box center [283, 107] width 41 height 22
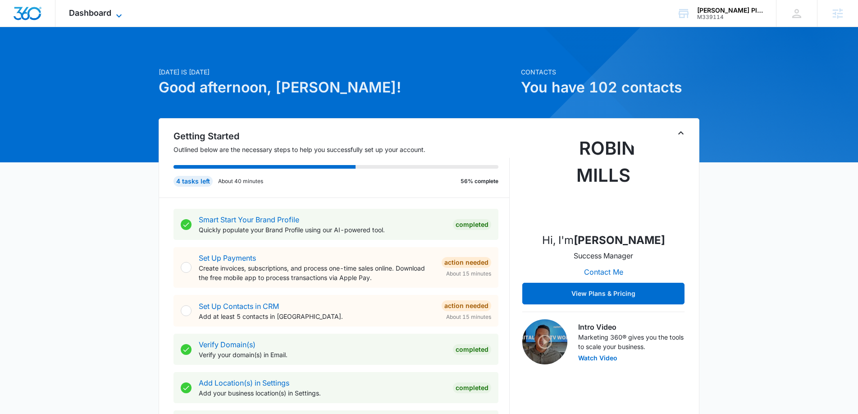
click at [110, 11] on span "Dashboard" at bounding box center [90, 12] width 42 height 9
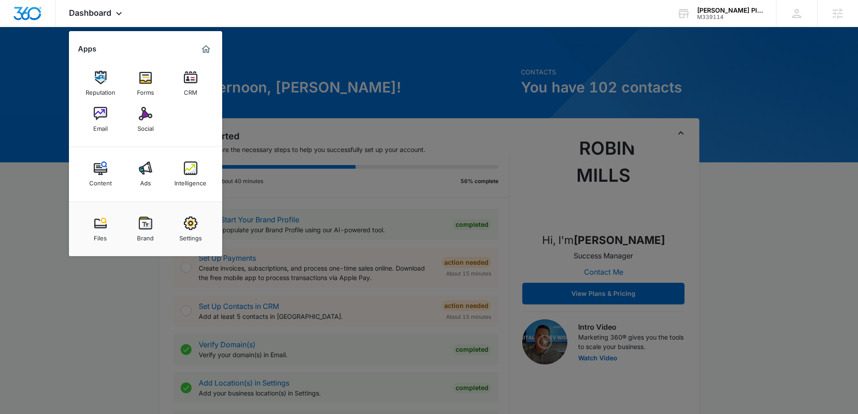
click at [116, 351] on div at bounding box center [429, 207] width 858 height 414
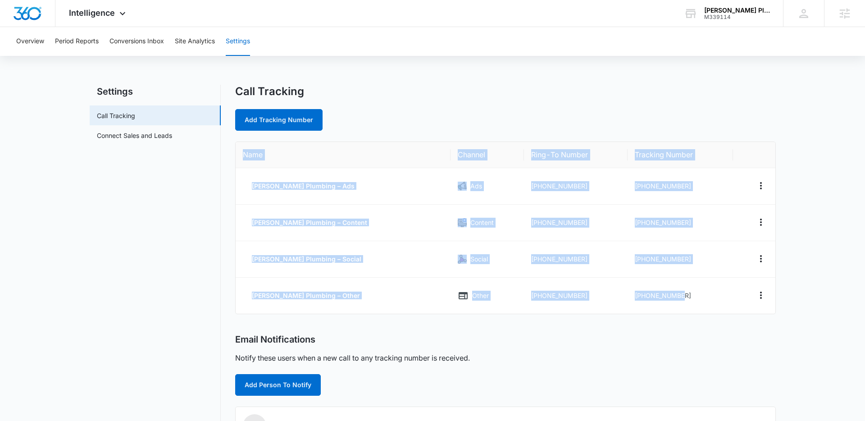
drag, startPoint x: 722, startPoint y: 301, endPoint x: 292, endPoint y: 156, distance: 454.2
click at [229, 154] on div "Settings Call Tracking Connect Sales and Leads Call Tracking Add Tracking Numbe…" at bounding box center [433, 345] width 686 height 521
copy table "Name Channel Ring-To Number Tracking Number [PERSON_NAME] Plumbing – Ads Ads [P…"
click at [538, 189] on td "[PHONE_NUMBER]" at bounding box center [576, 186] width 104 height 36
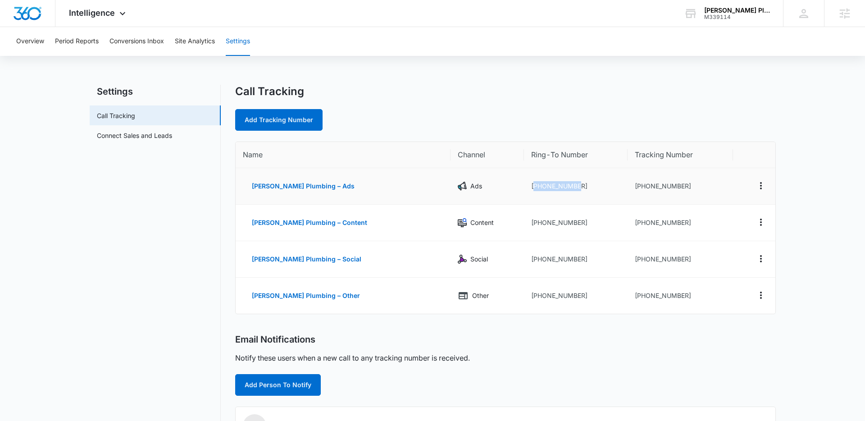
click at [538, 189] on td "[PHONE_NUMBER]" at bounding box center [576, 186] width 104 height 36
click at [561, 187] on td "[PHONE_NUMBER]" at bounding box center [576, 186] width 104 height 36
drag, startPoint x: 552, startPoint y: 186, endPoint x: 510, endPoint y: 187, distance: 42.4
click at [524, 188] on td "+14086206592" at bounding box center [576, 186] width 104 height 36
click at [524, 186] on td "+14086206592" at bounding box center [576, 186] width 104 height 36
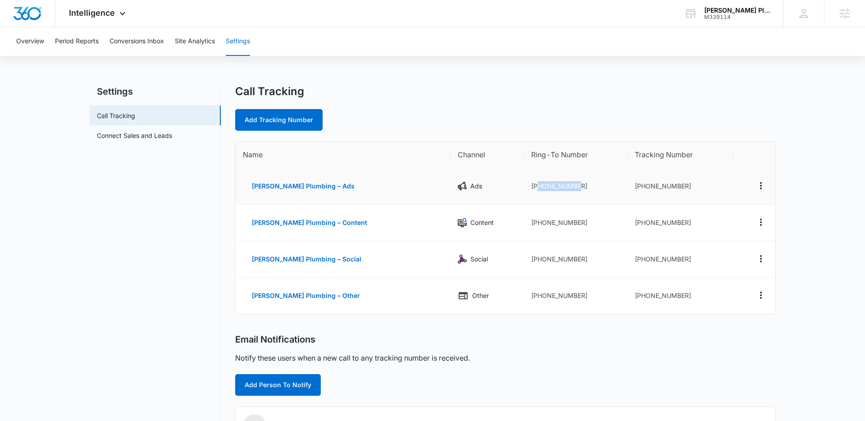
drag, startPoint x: 511, startPoint y: 184, endPoint x: 538, endPoint y: 186, distance: 26.6
click at [559, 186] on td "+14086206592" at bounding box center [576, 186] width 104 height 36
copy td "4086206592"
drag, startPoint x: 675, startPoint y: 188, endPoint x: 601, endPoint y: 194, distance: 74.1
click at [628, 184] on td "+14083376014" at bounding box center [680, 186] width 105 height 36
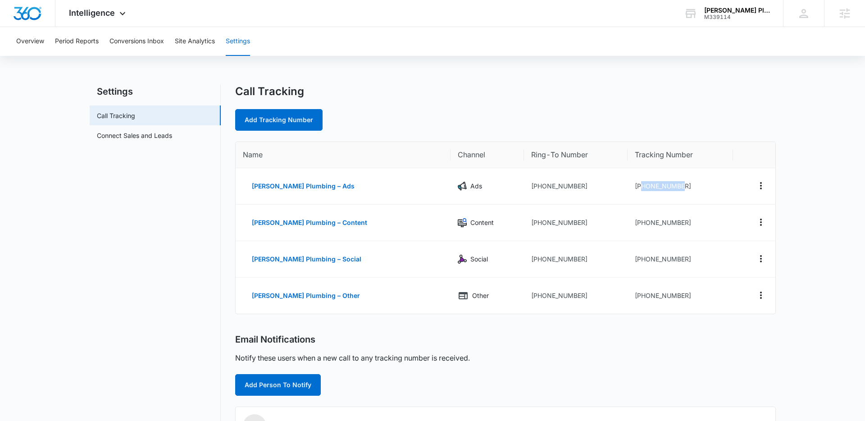
copy td "4083376014"
drag, startPoint x: 662, startPoint y: 223, endPoint x: 627, endPoint y: 223, distance: 35.1
click at [628, 223] on td "+14083376015" at bounding box center [680, 223] width 105 height 36
copy td "4083376015"
drag, startPoint x: 678, startPoint y: 258, endPoint x: 629, endPoint y: 259, distance: 48.7
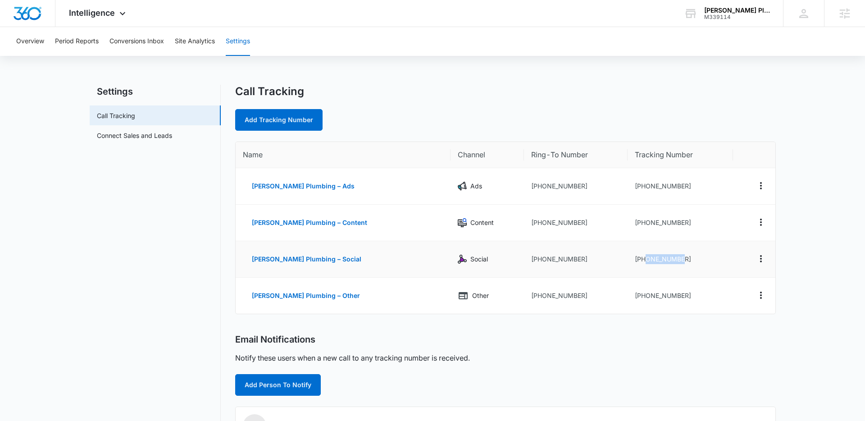
click at [629, 259] on td "+14083376068" at bounding box center [680, 259] width 105 height 36
drag, startPoint x: 627, startPoint y: 259, endPoint x: 667, endPoint y: 261, distance: 40.6
click at [667, 261] on td "+14083376068" at bounding box center [680, 259] width 105 height 36
drag, startPoint x: 671, startPoint y: 297, endPoint x: 549, endPoint y: 331, distance: 127.0
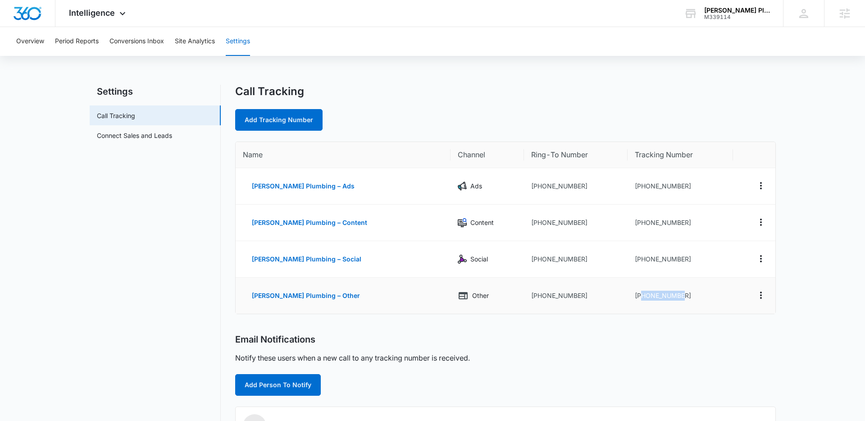
click at [628, 298] on td "+14083376074" at bounding box center [680, 296] width 105 height 36
copy td "4083376074"
drag, startPoint x: 698, startPoint y: 188, endPoint x: 625, endPoint y: 186, distance: 73.0
click at [628, 186] on td "+14083376014" at bounding box center [680, 186] width 105 height 36
copy td "4083376014"
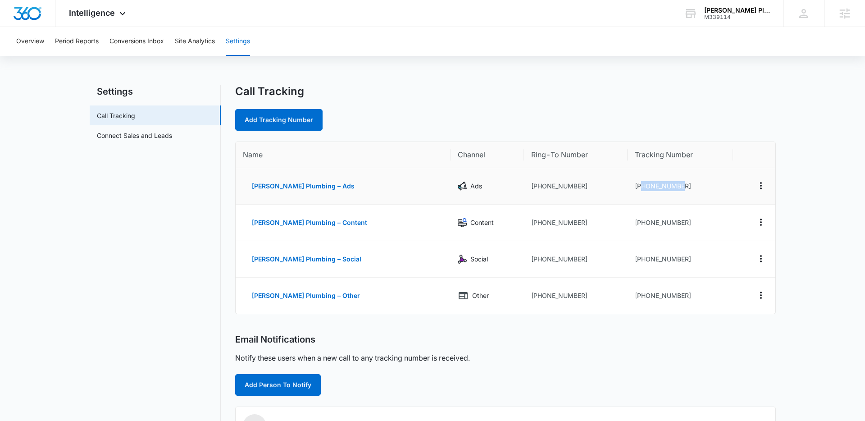
copy td "4083376014"
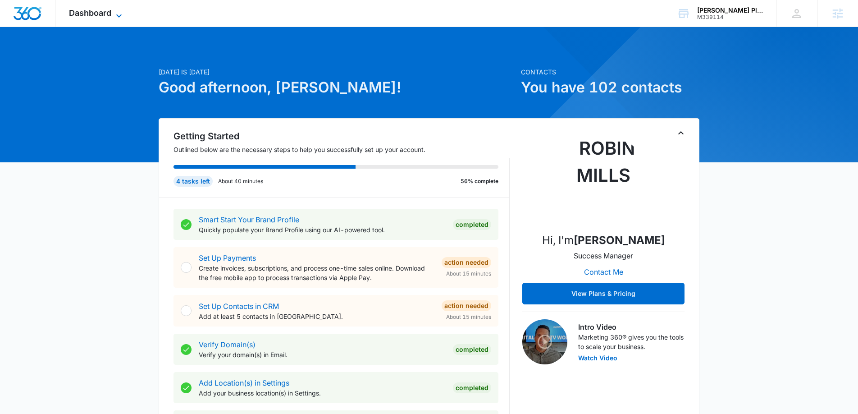
click at [118, 11] on icon at bounding box center [119, 15] width 11 height 11
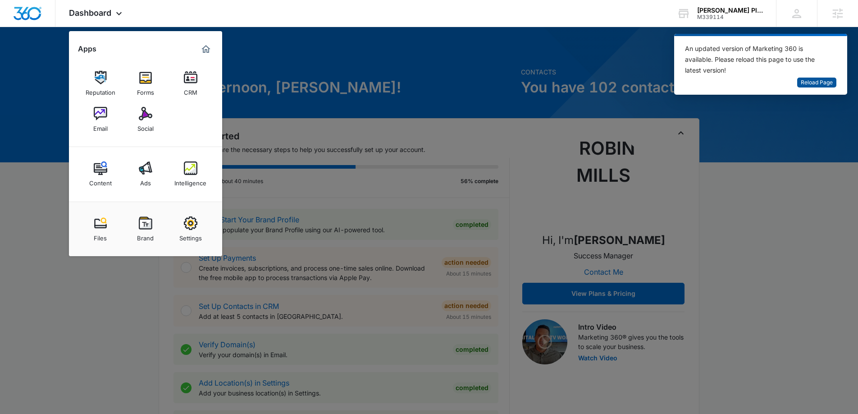
click at [814, 81] on span "Reload Page" at bounding box center [817, 82] width 32 height 9
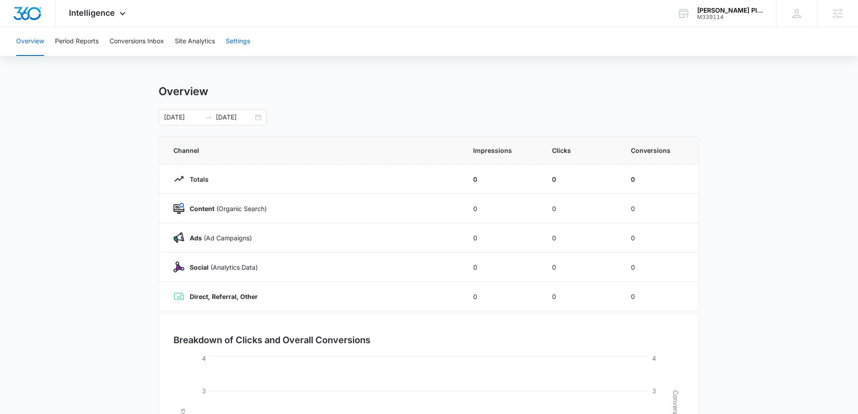
click at [250, 42] on button "Settings" at bounding box center [238, 41] width 24 height 29
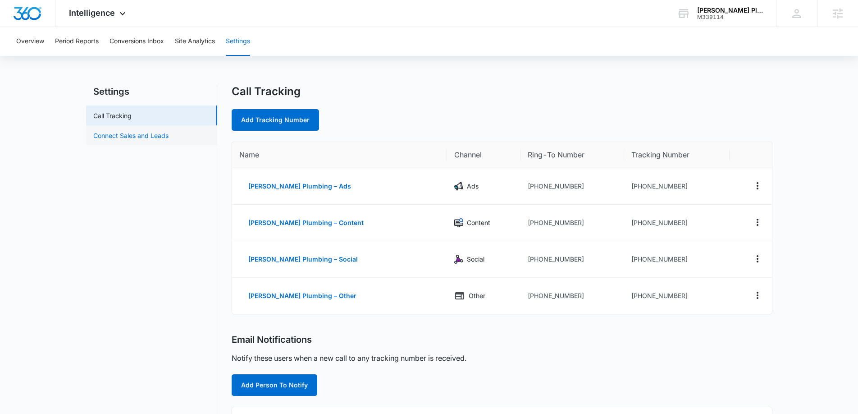
click at [121, 138] on link "Connect Sales and Leads" at bounding box center [130, 135] width 75 height 9
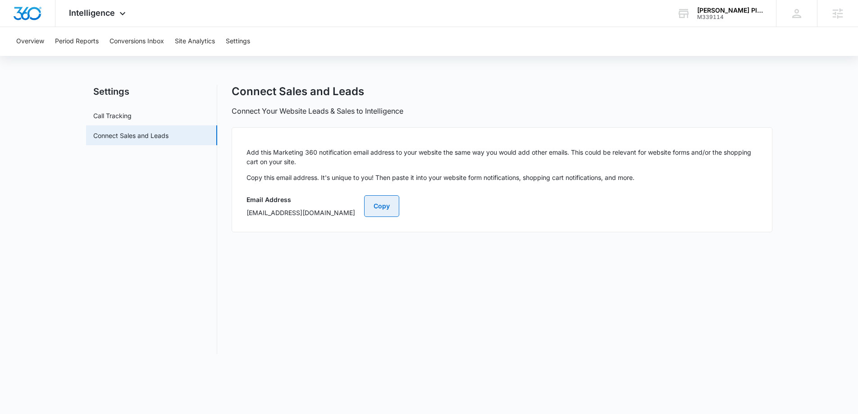
click at [399, 209] on button "Copy" at bounding box center [381, 206] width 35 height 22
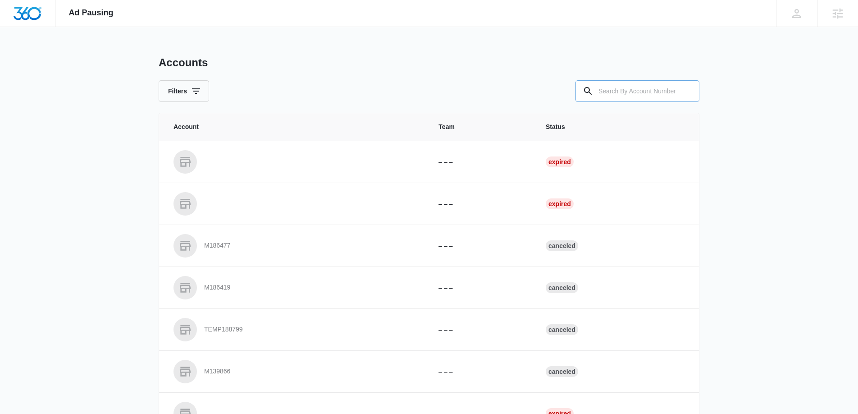
click at [650, 98] on input "text" at bounding box center [637, 91] width 124 height 22
type input "M339114"
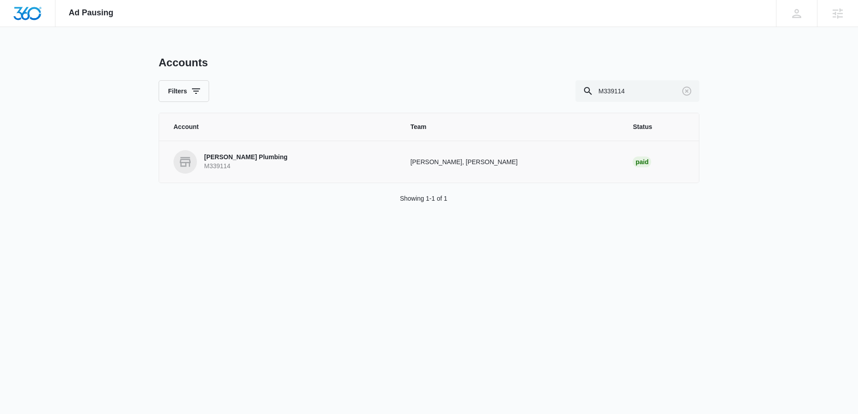
click at [272, 160] on link "[PERSON_NAME] Plumbing M339114" at bounding box center [280, 161] width 215 height 23
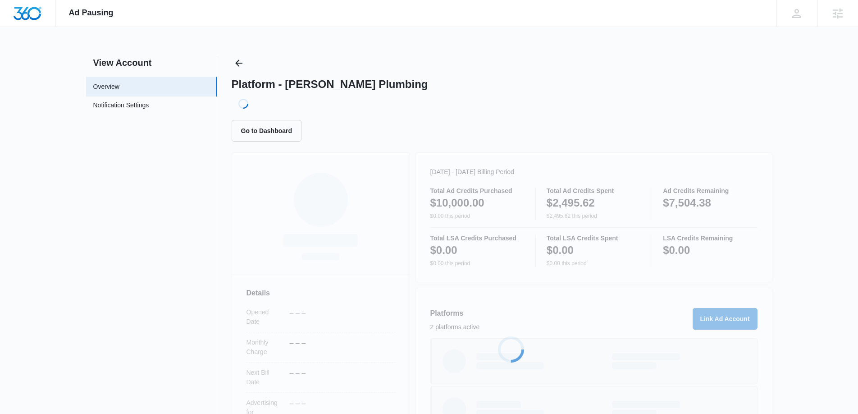
scroll to position [123, 0]
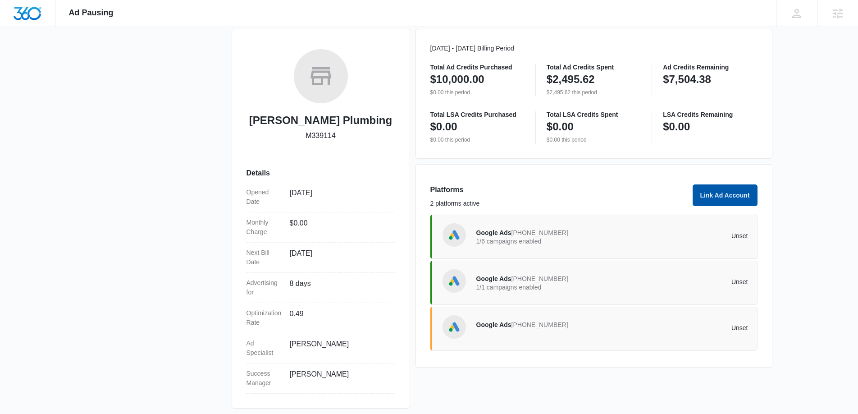
click at [720, 198] on button "Link Ad Account" at bounding box center [725, 195] width 65 height 22
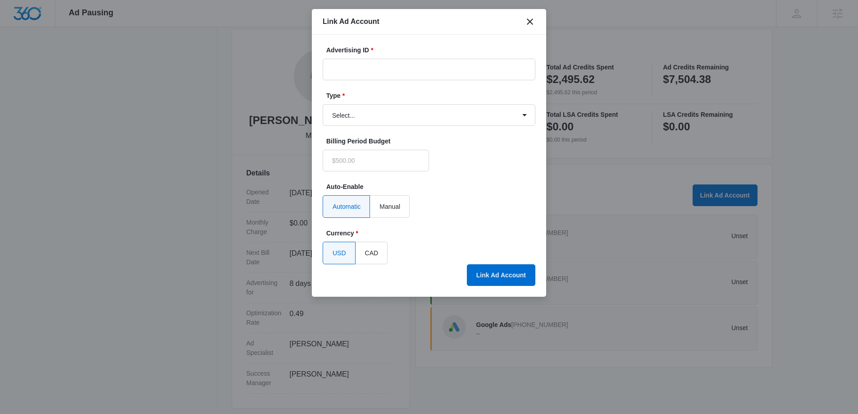
type input "$0.00"
click at [380, 72] on input "Advertising ID *" at bounding box center [429, 70] width 213 height 22
paste input "[PHONE_NUMBER]"
click at [347, 71] on input "[PHONE_NUMBER]" at bounding box center [429, 70] width 213 height 22
type input "[PHONE_NUMBER]"
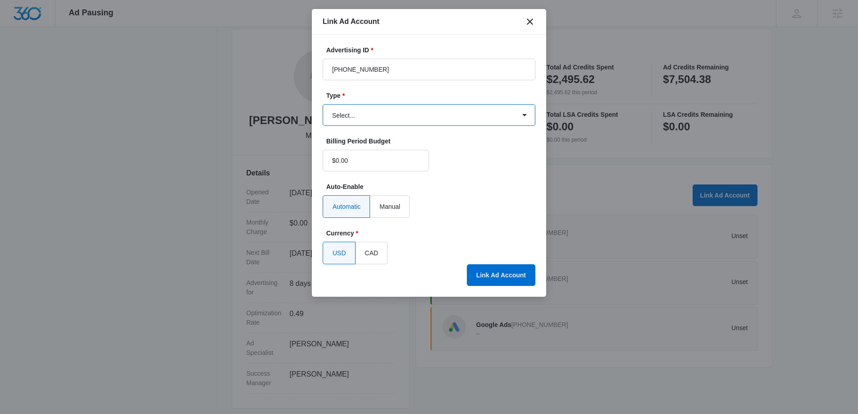
click at [368, 118] on select "Select... Bing Ads Facebook Ads Google Ads" at bounding box center [429, 115] width 213 height 22
select select "google"
click at [323, 104] on select "Select... Bing Ads Facebook Ads Google Ads" at bounding box center [429, 115] width 213 height 22
click at [515, 281] on button "Link Ad Account" at bounding box center [501, 275] width 68 height 22
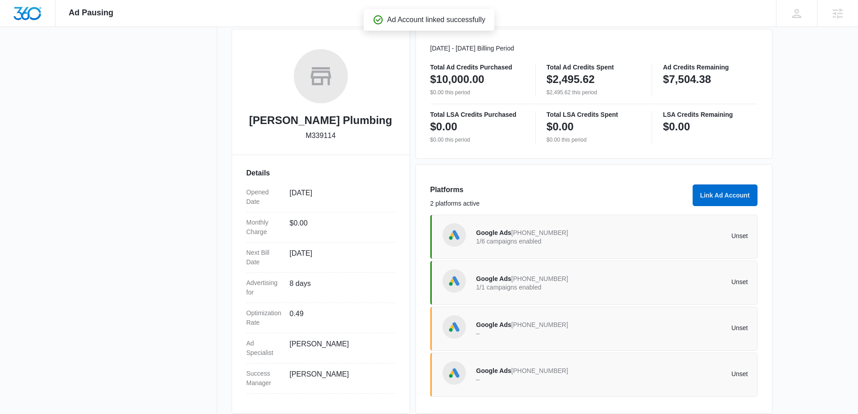
scroll to position [0, 0]
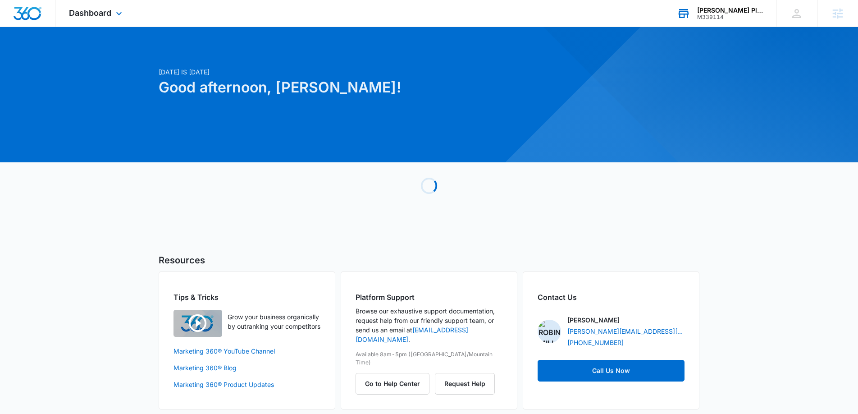
click at [736, 17] on div "M339114" at bounding box center [730, 17] width 66 height 6
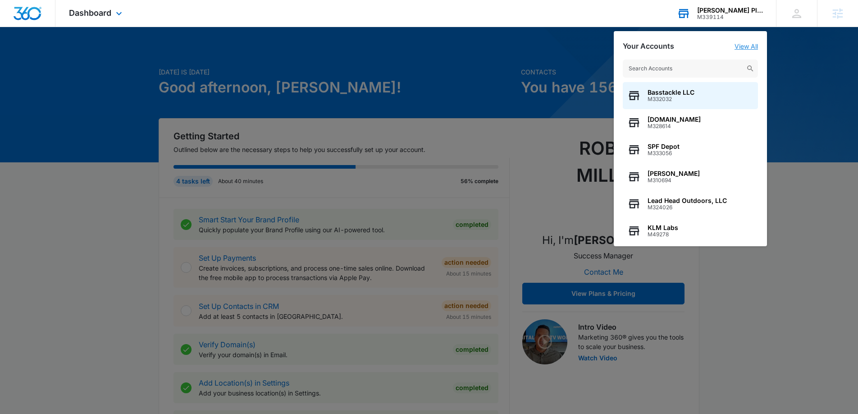
click at [751, 47] on link "View All" at bounding box center [745, 46] width 23 height 8
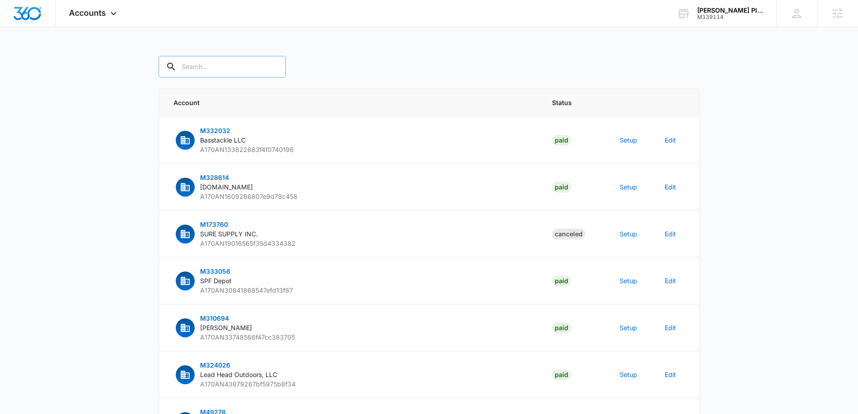
click at [201, 68] on input "text" at bounding box center [222, 67] width 127 height 22
type input "M339114"
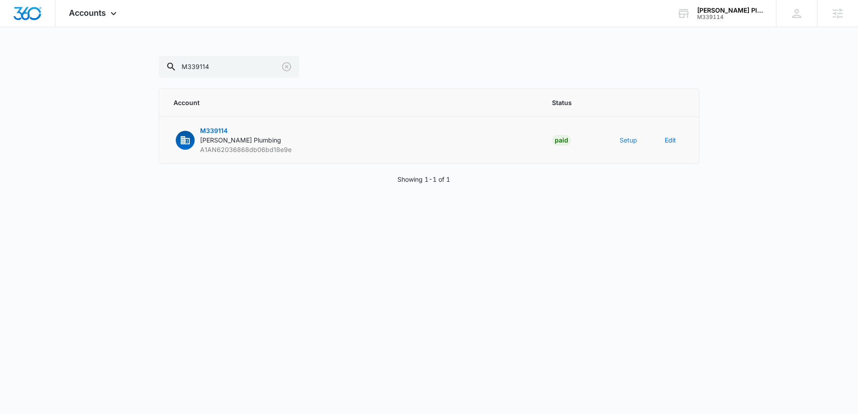
click at [624, 139] on button "Setup" at bounding box center [629, 139] width 18 height 9
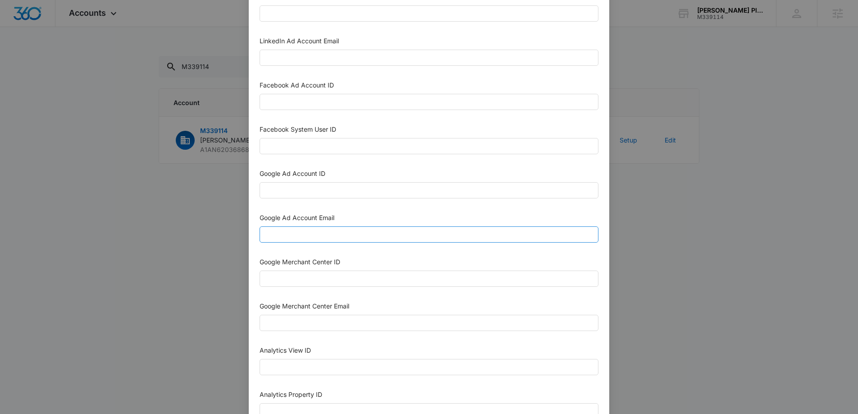
scroll to position [149, 0]
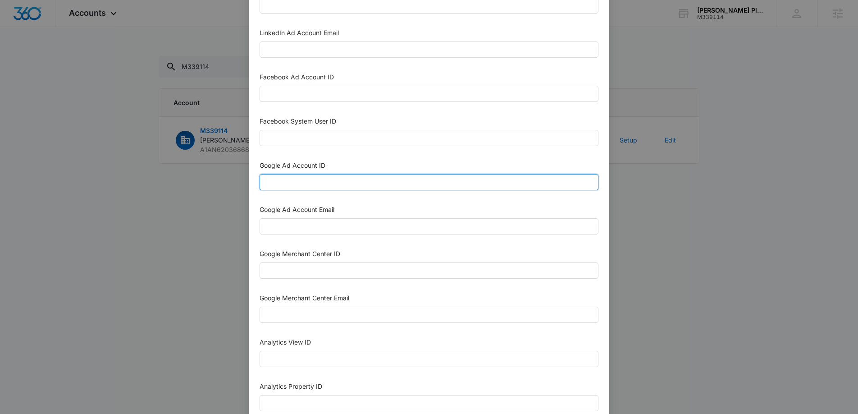
click at [312, 182] on input "Google Ad Account ID" at bounding box center [429, 182] width 339 height 16
paste input "[PHONE_NUMBER]"
click at [279, 182] on input "[PHONE_NUMBER]" at bounding box center [429, 182] width 339 height 16
type input "[PHONE_NUMBER]"
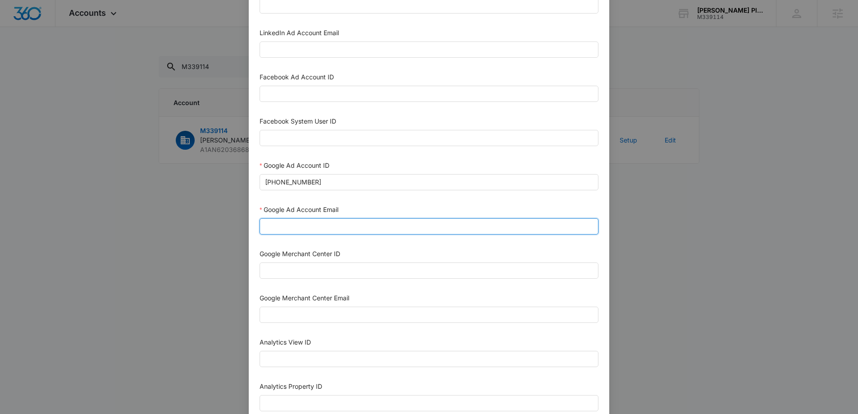
click at [295, 227] on input "Google Ad Account Email" at bounding box center [429, 226] width 339 height 16
type input "[EMAIL_ADDRESS][DOMAIN_NAME]"
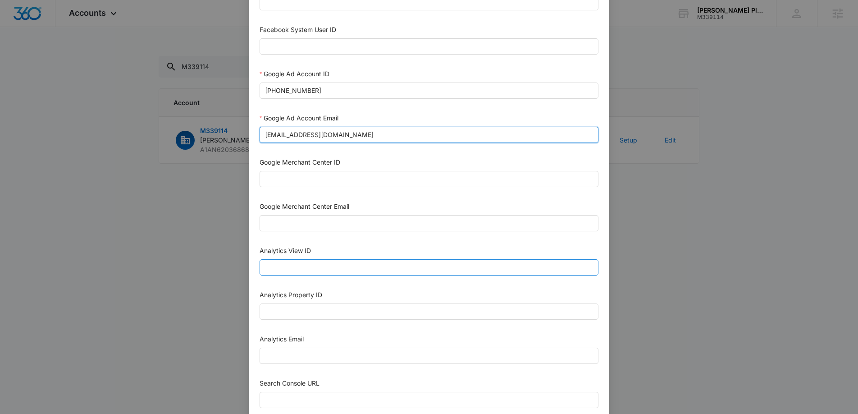
scroll to position [251, 0]
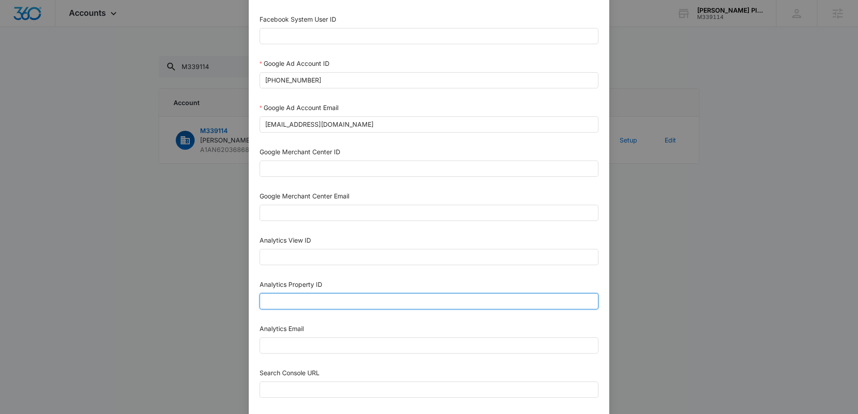
click at [302, 297] on input "Analytics Property ID" at bounding box center [429, 301] width 339 height 16
paste input "508018473"
type input "508018473"
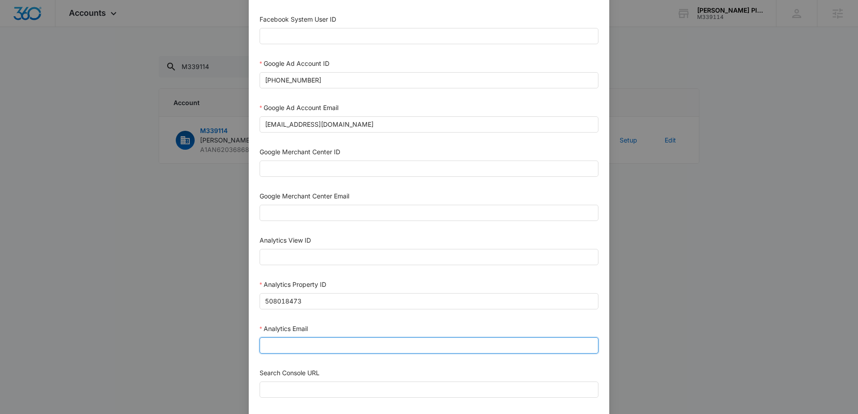
click at [298, 345] on input "Analytics Email" at bounding box center [429, 345] width 339 height 16
type input "m360+accounts1025@madwiremedia.com"
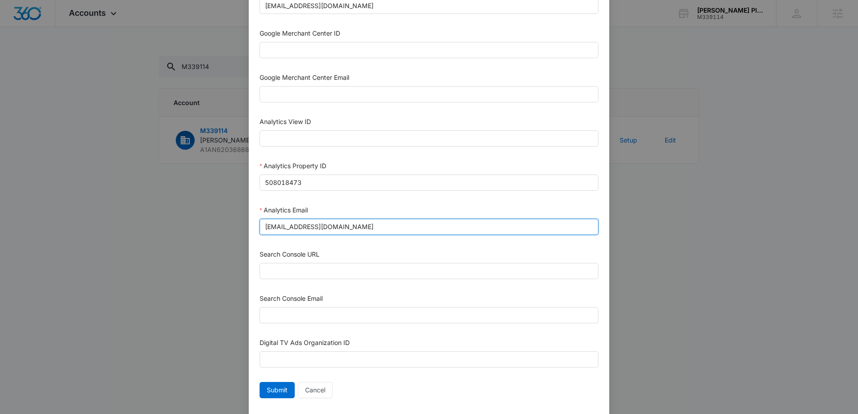
scroll to position [390, 0]
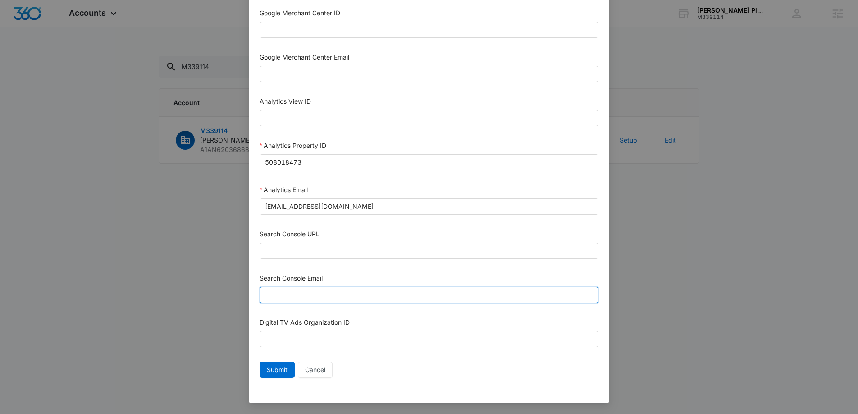
click at [334, 297] on input "Search Console Email" at bounding box center [429, 295] width 339 height 16
type input "M360+Accounts1025@madwiremedia.com"
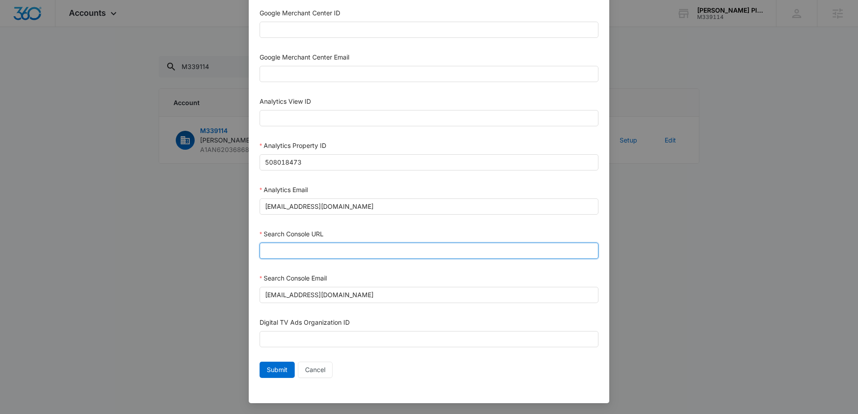
click at [304, 248] on input "Search Console URL" at bounding box center [429, 250] width 339 height 16
paste input "https://baileyplumbinginc.com/"
type input "https://baileyplumbinginc.com/"
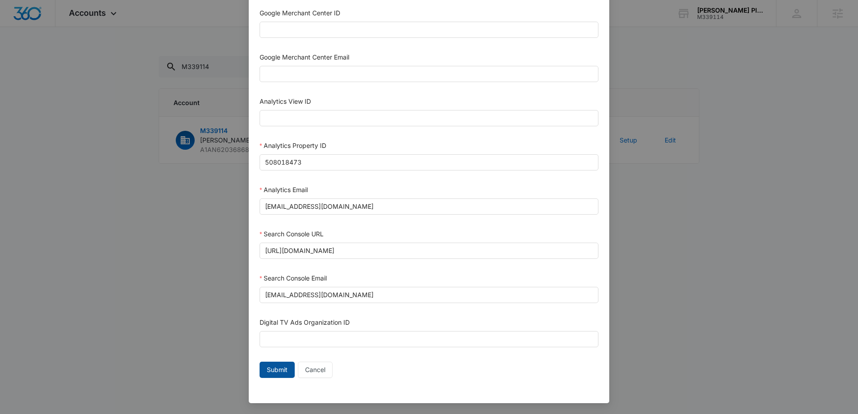
click at [283, 371] on span "Submit" at bounding box center [277, 370] width 21 height 10
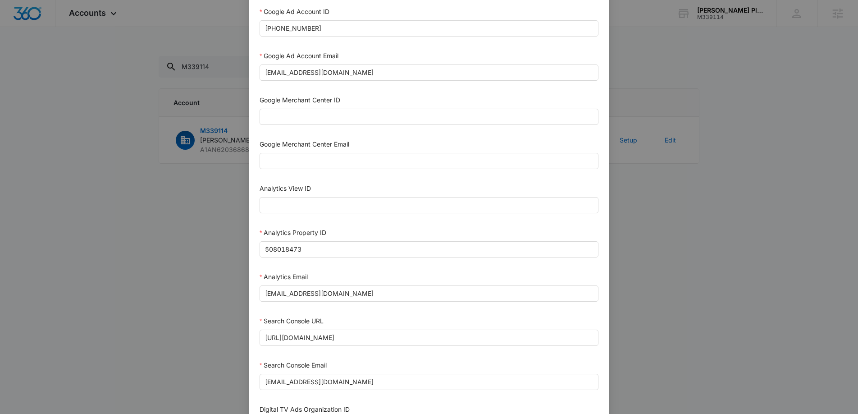
scroll to position [241, 0]
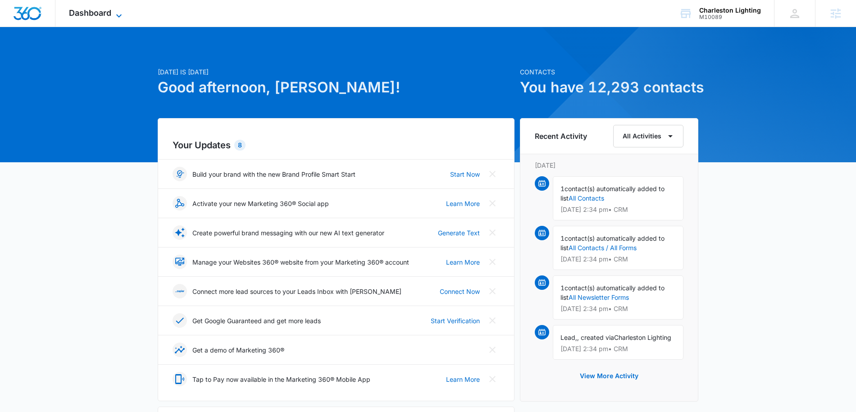
click at [110, 14] on span "Dashboard" at bounding box center [90, 12] width 42 height 9
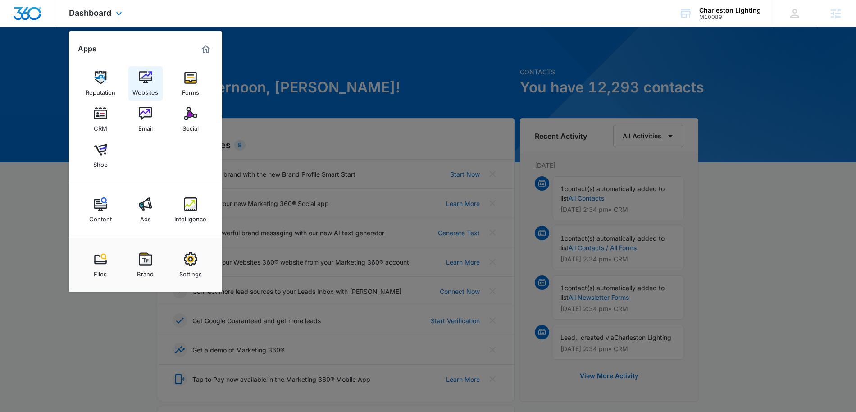
click at [143, 79] on img at bounding box center [146, 78] width 14 height 14
